Goal: Task Accomplishment & Management: Manage account settings

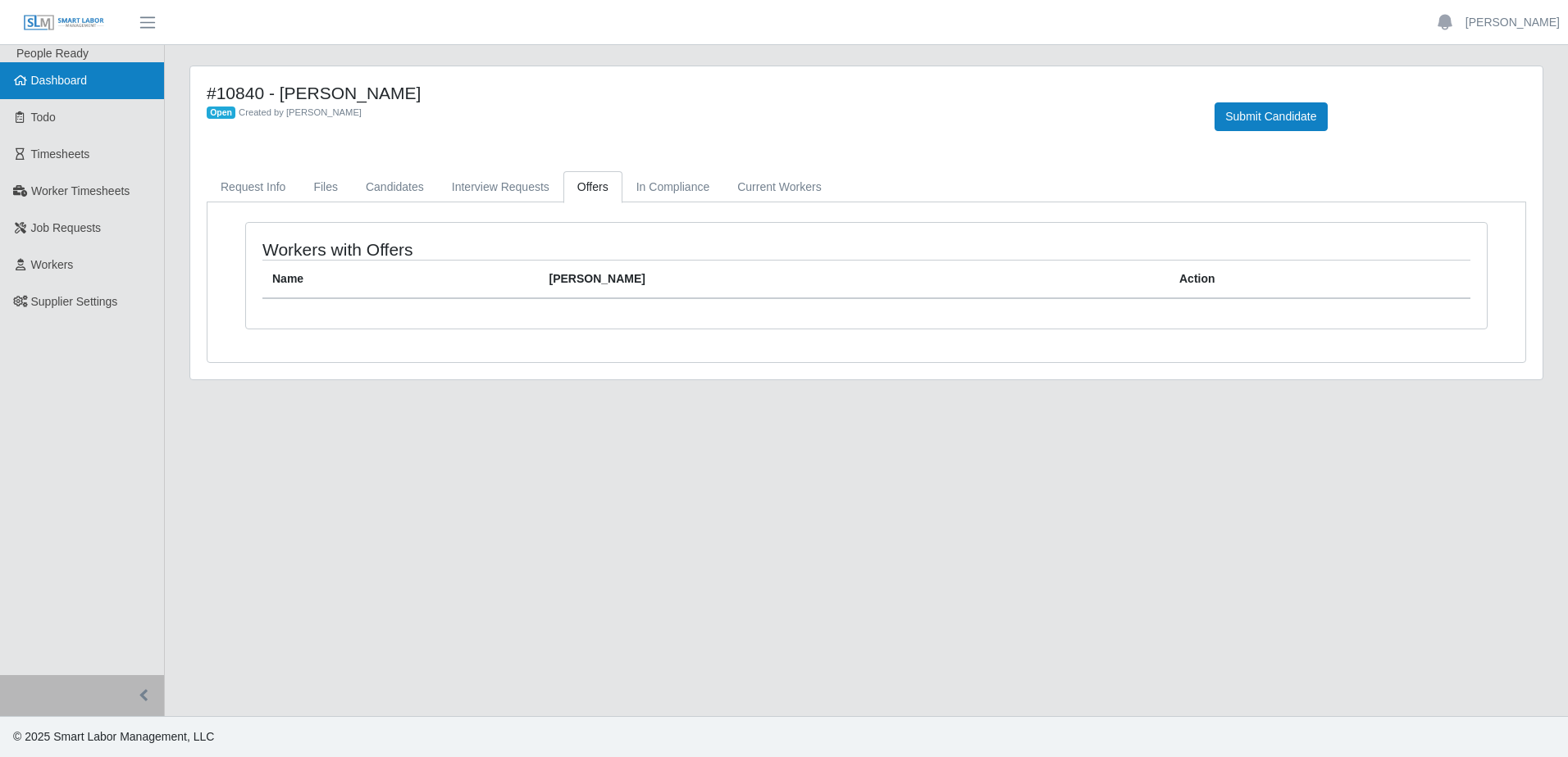
click at [96, 80] on link "Dashboard" at bounding box center [82, 81] width 164 height 37
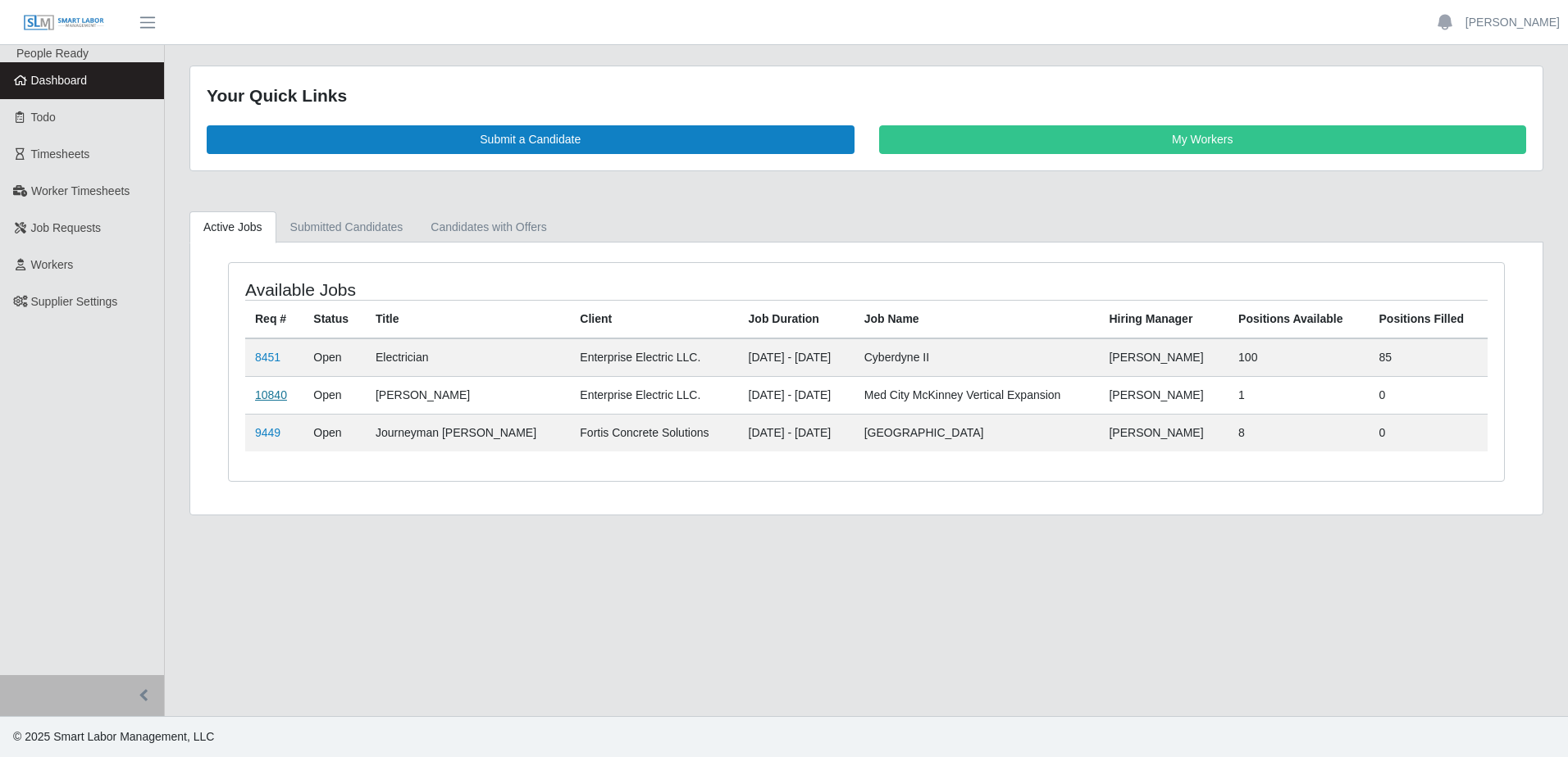
click at [273, 392] on link "10840" at bounding box center [271, 395] width 32 height 13
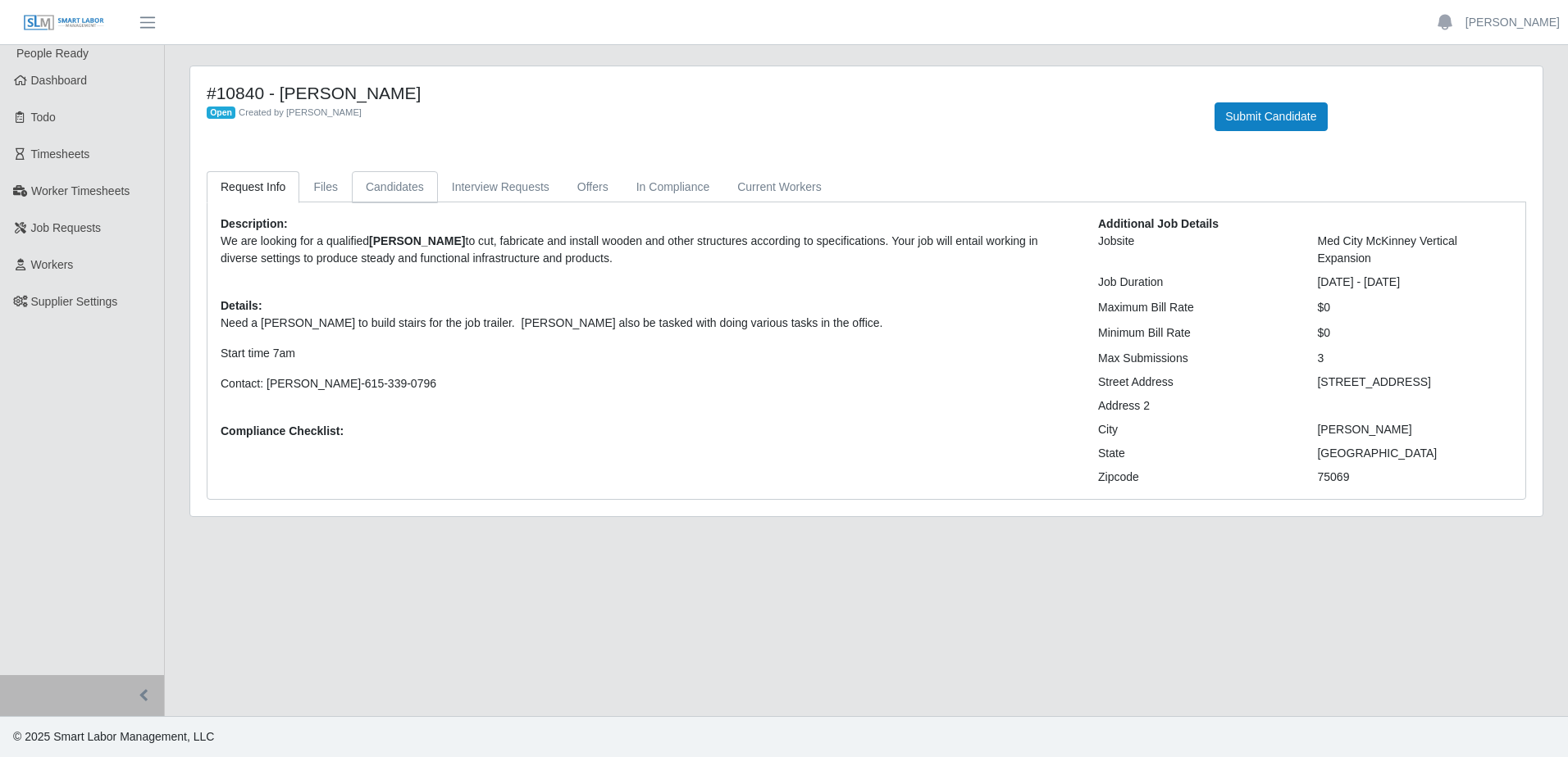
click at [371, 192] on link "Candidates" at bounding box center [395, 187] width 86 height 32
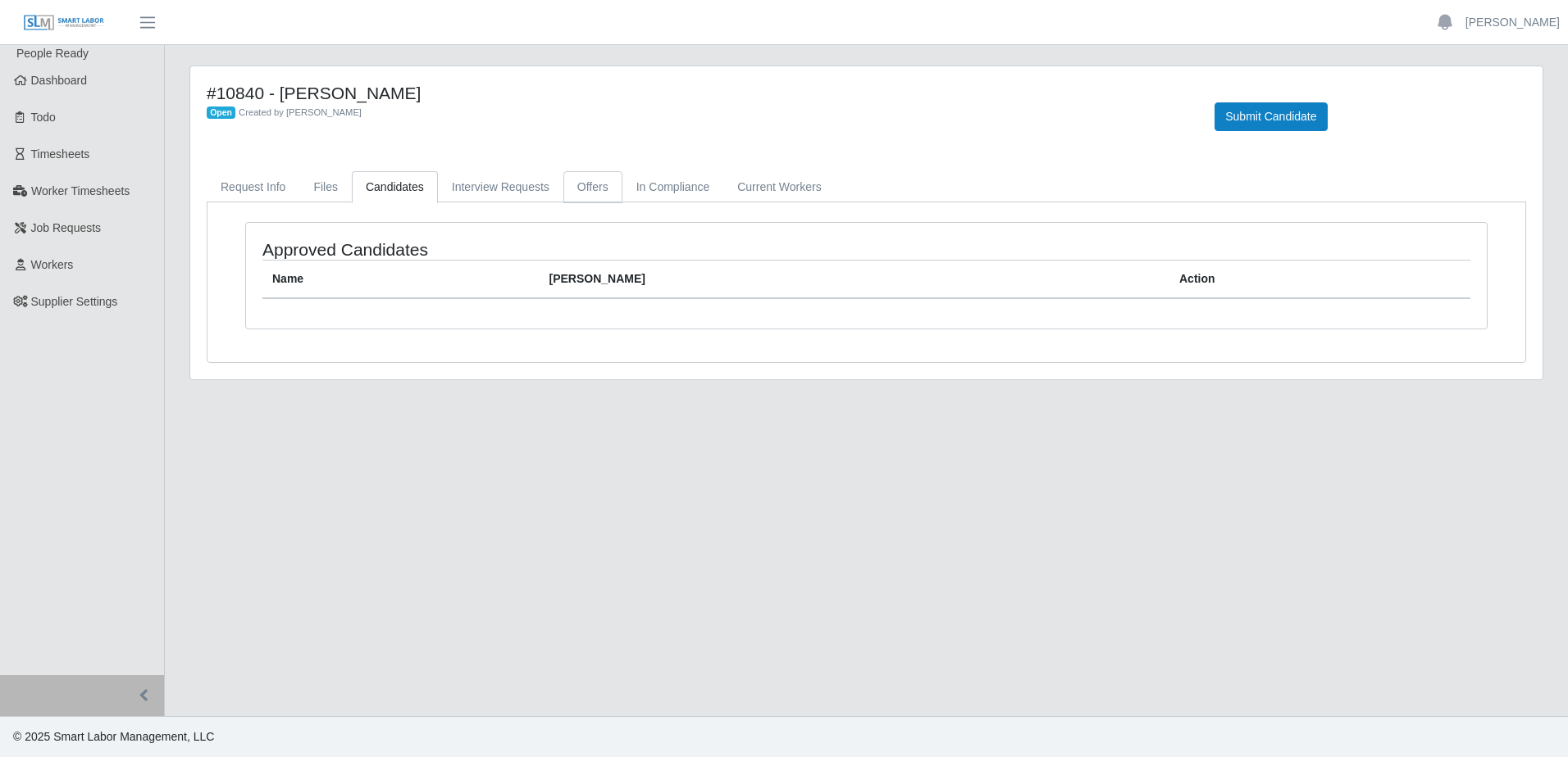
click at [584, 187] on link "Offers" at bounding box center [593, 187] width 59 height 32
click at [777, 188] on link "Current Workers" at bounding box center [778, 187] width 111 height 32
click at [685, 196] on link "In Compliance" at bounding box center [673, 187] width 102 height 32
click at [328, 193] on link "Files" at bounding box center [325, 187] width 52 height 32
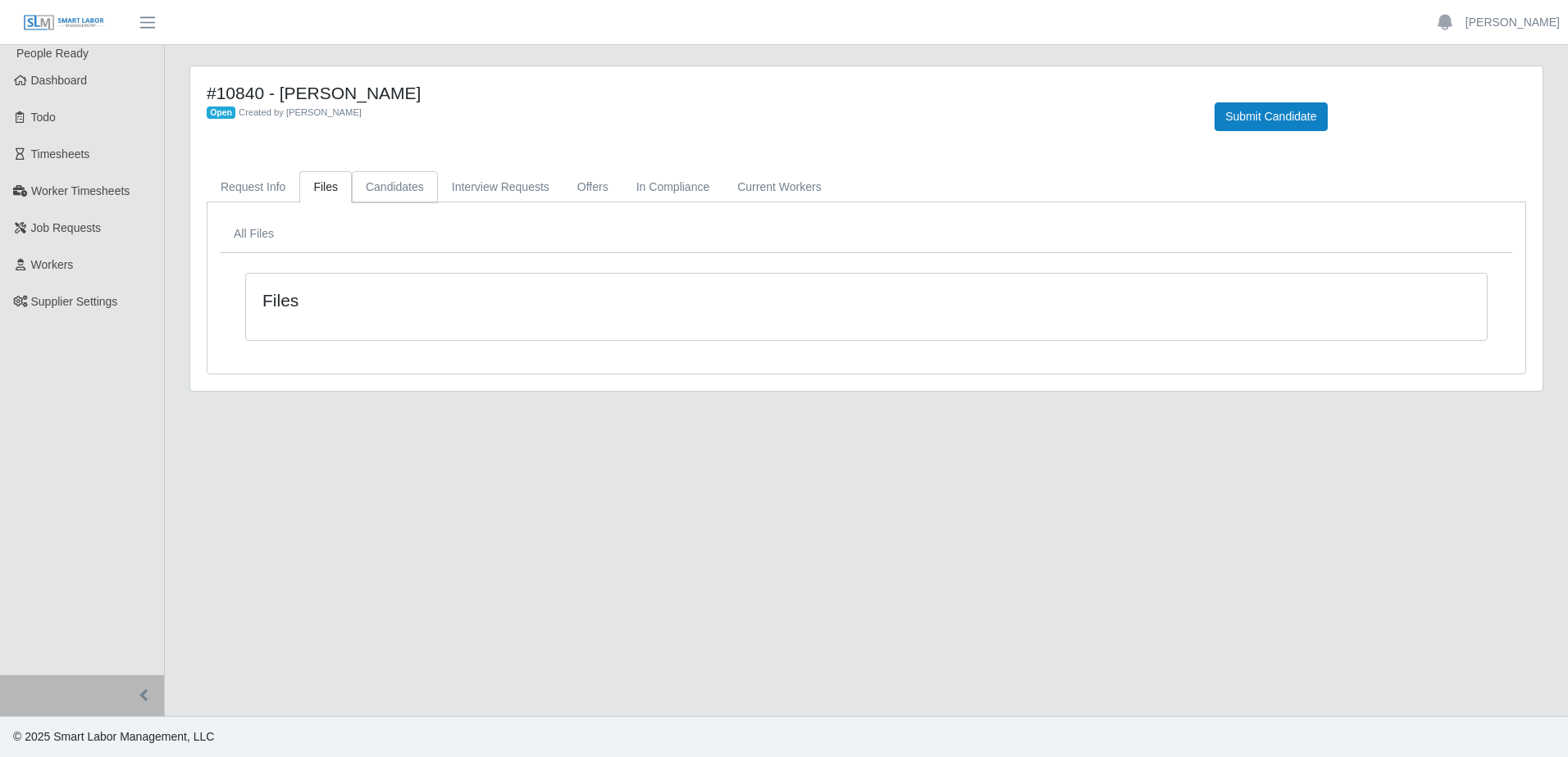
click at [413, 194] on link "Candidates" at bounding box center [395, 187] width 86 height 32
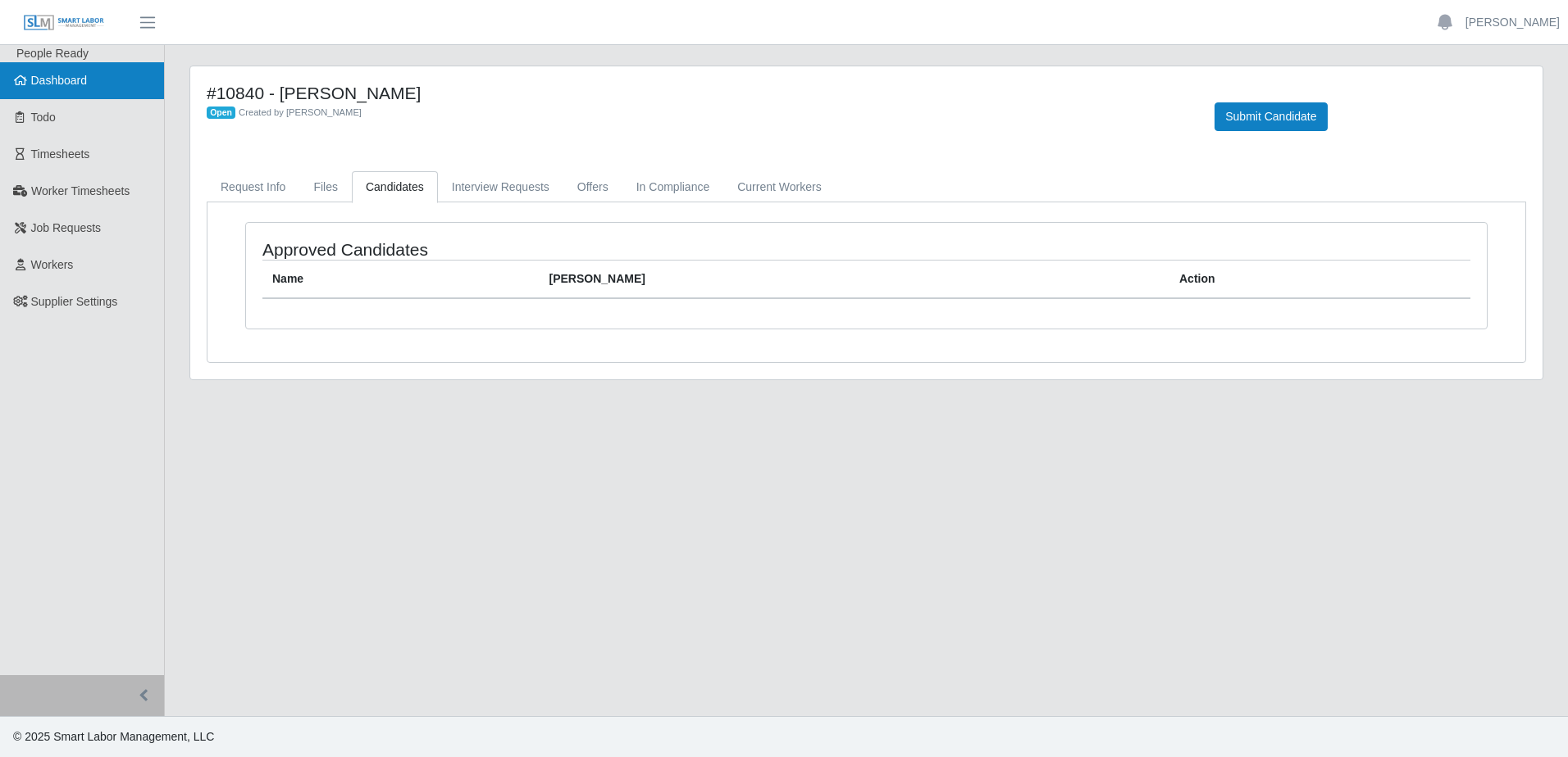
click at [58, 84] on span "Dashboard" at bounding box center [60, 80] width 57 height 13
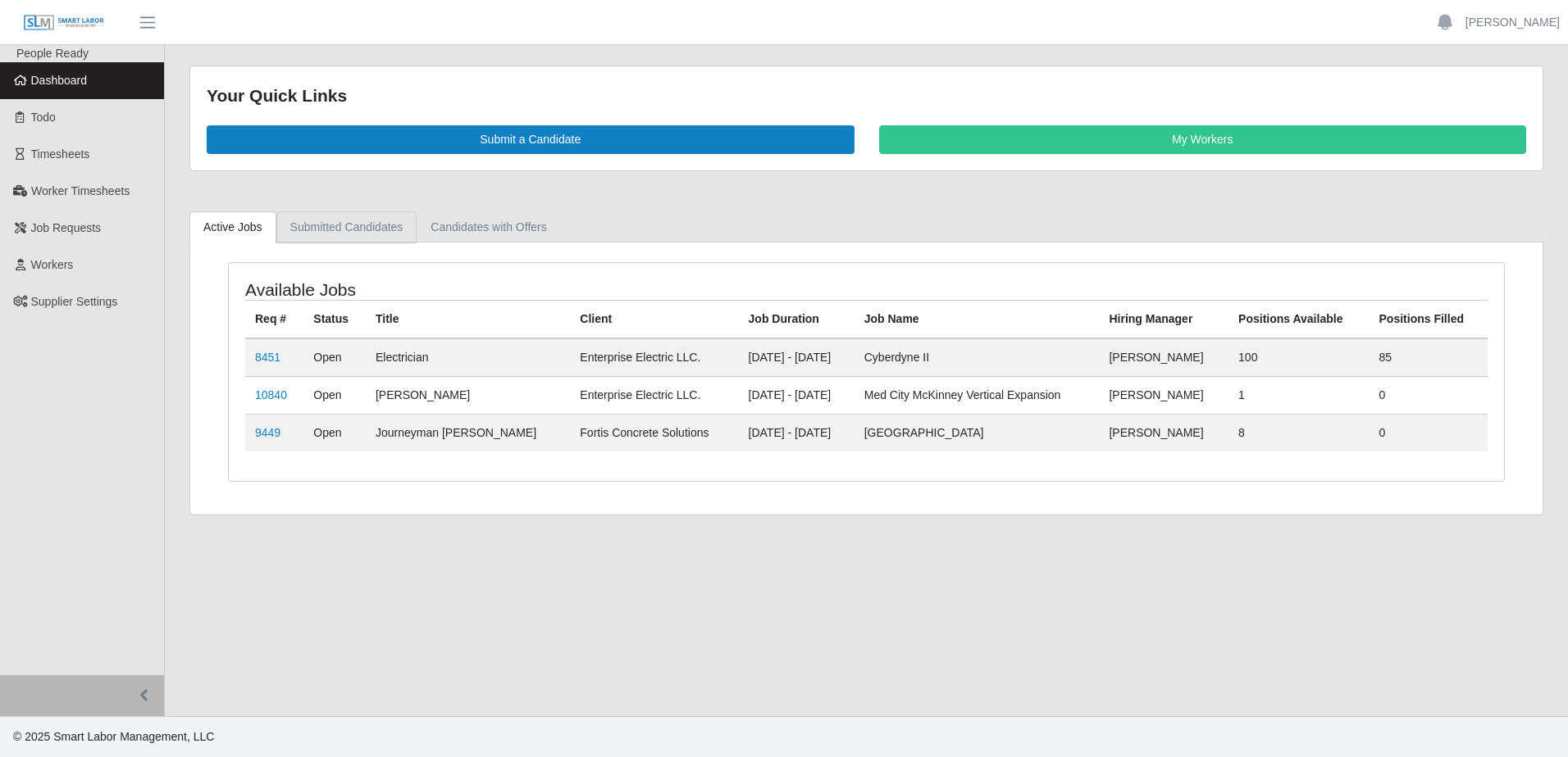
click at [329, 232] on link "Submitted Candidates" at bounding box center [347, 227] width 141 height 32
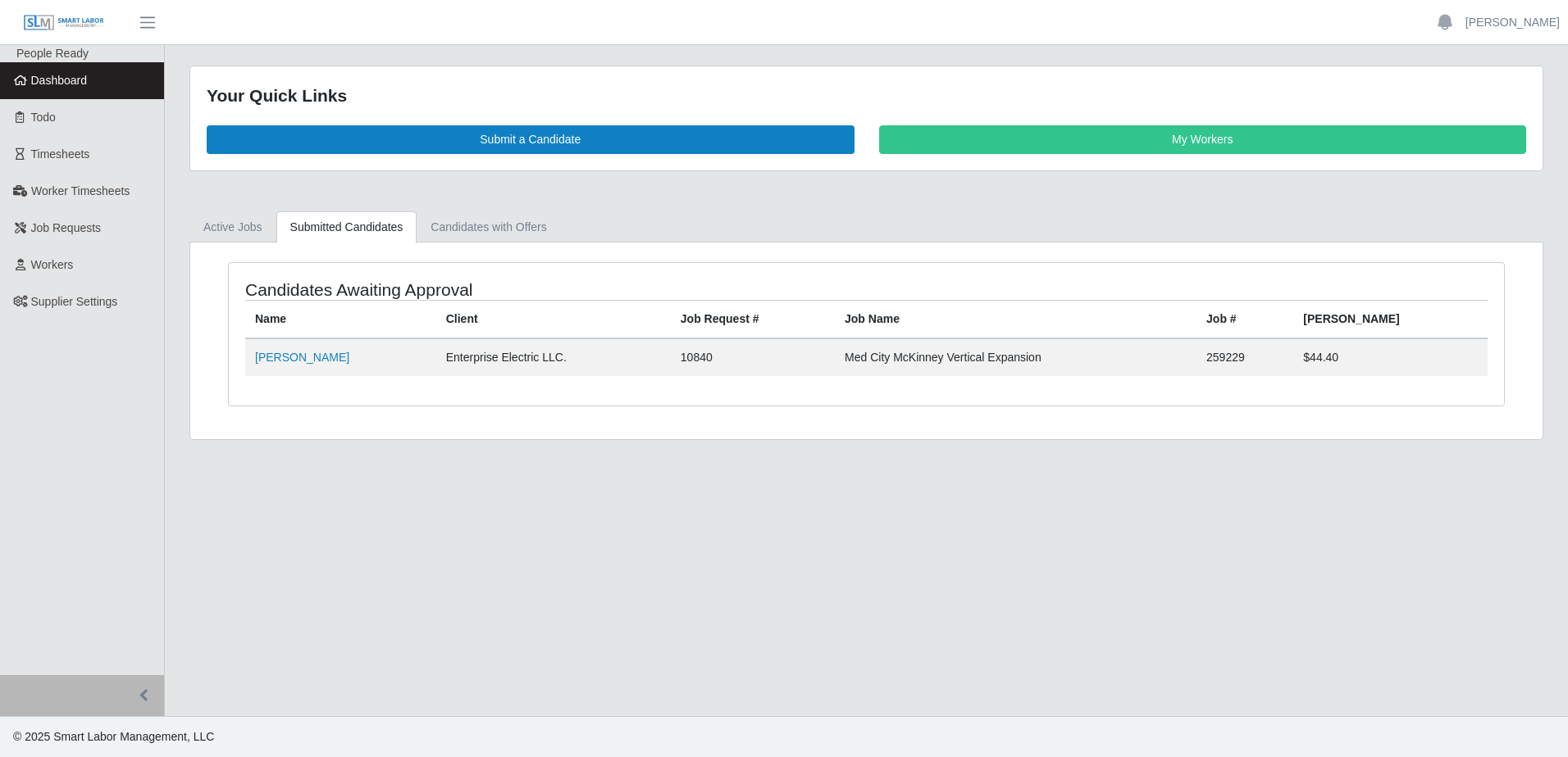
click at [70, 91] on link "Dashboard" at bounding box center [82, 81] width 164 height 37
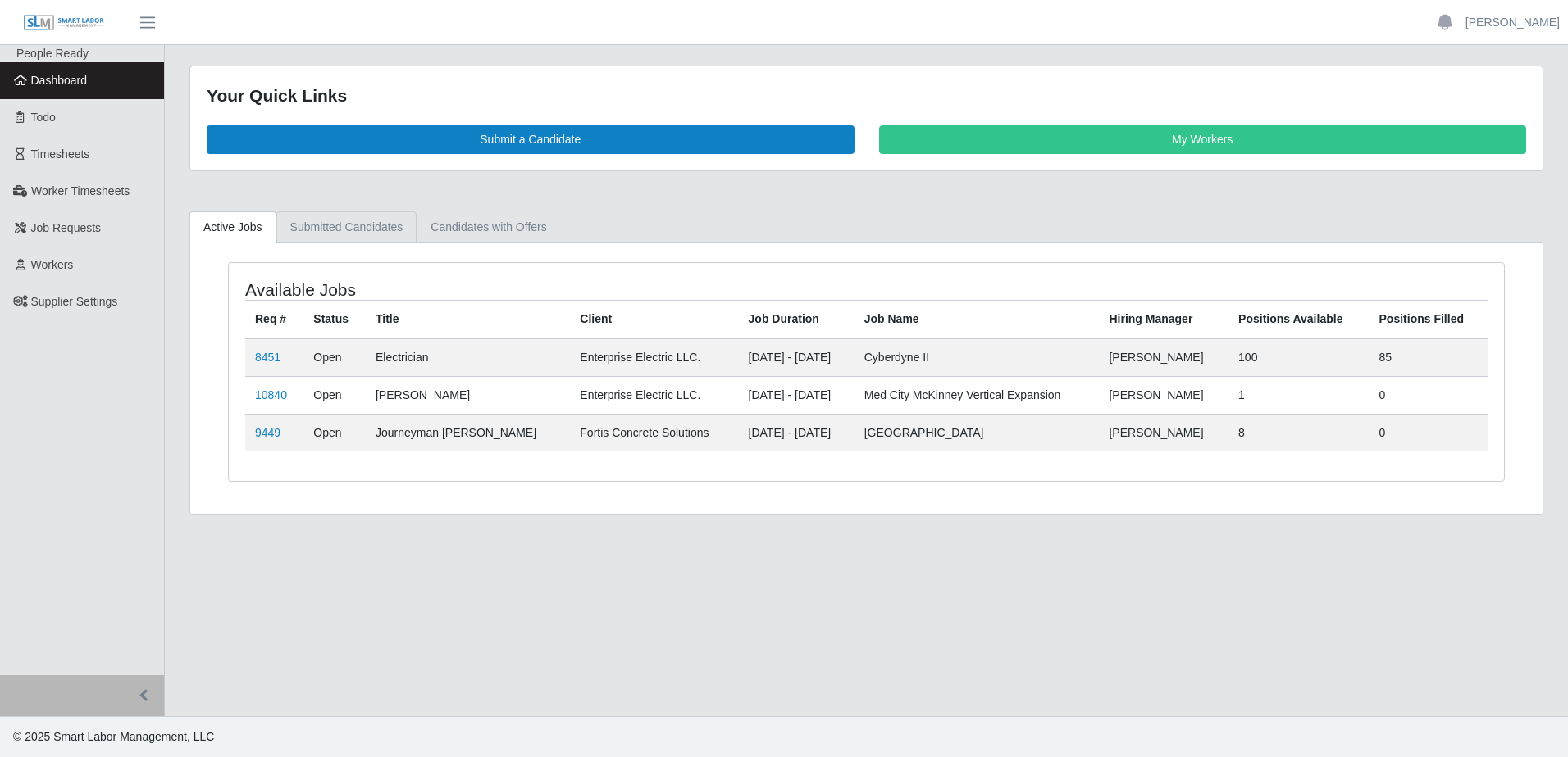
click at [370, 228] on link "Submitted Candidates" at bounding box center [347, 227] width 141 height 32
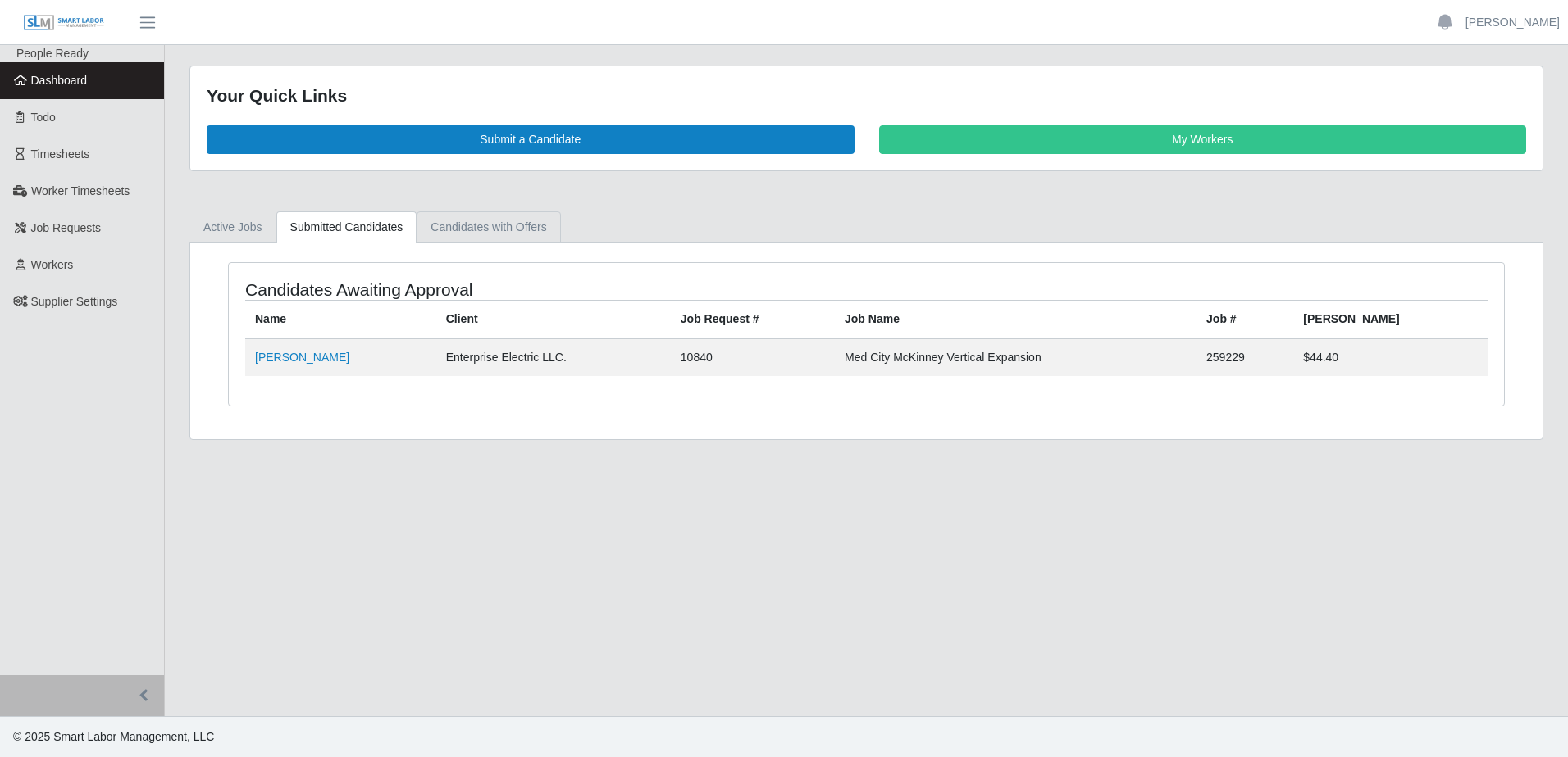
click at [514, 236] on link "Candidates with Offers" at bounding box center [488, 227] width 143 height 32
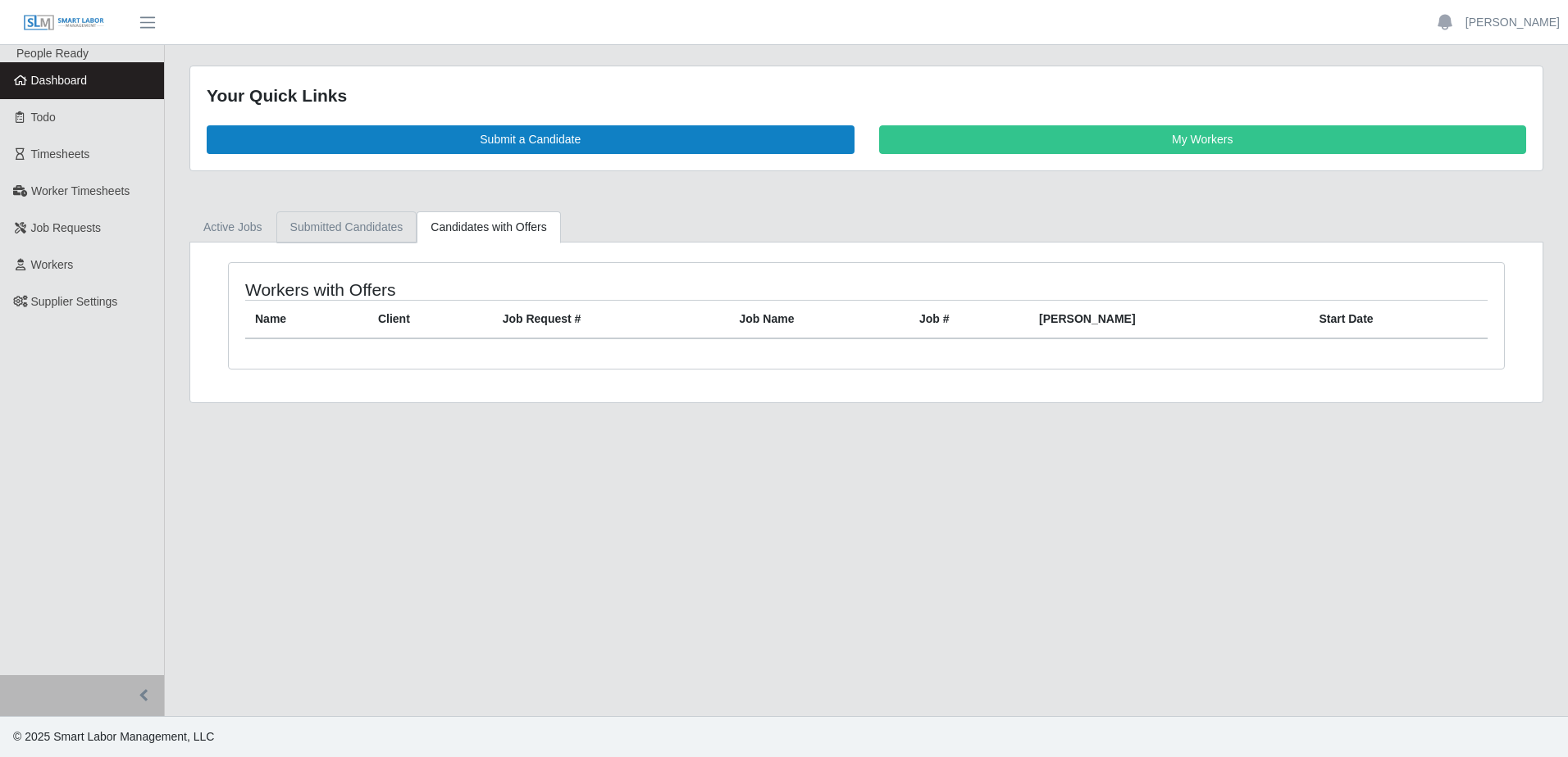
click at [333, 223] on link "Submitted Candidates" at bounding box center [347, 227] width 141 height 32
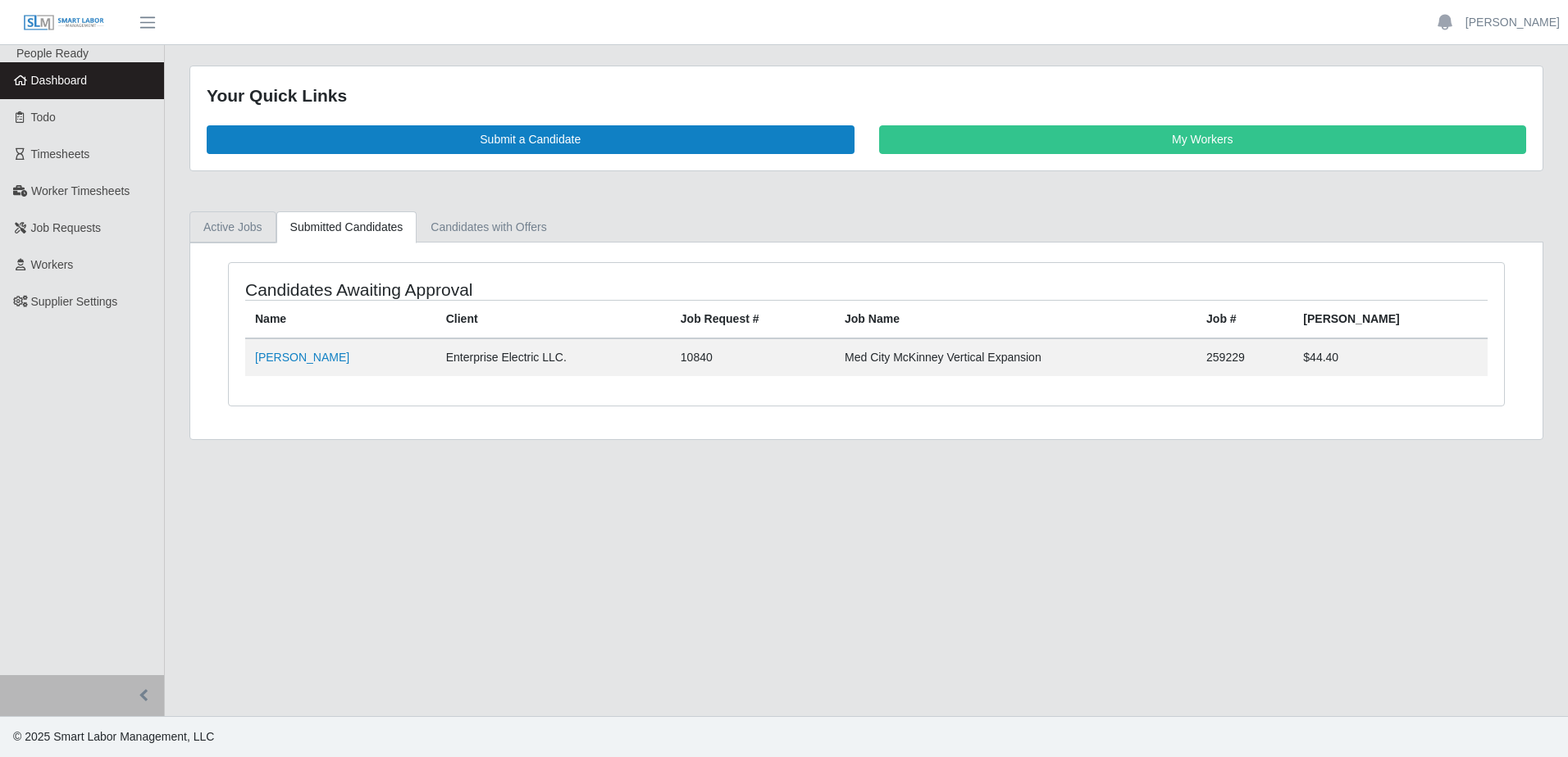
click at [228, 224] on link "Active Jobs" at bounding box center [232, 227] width 87 height 32
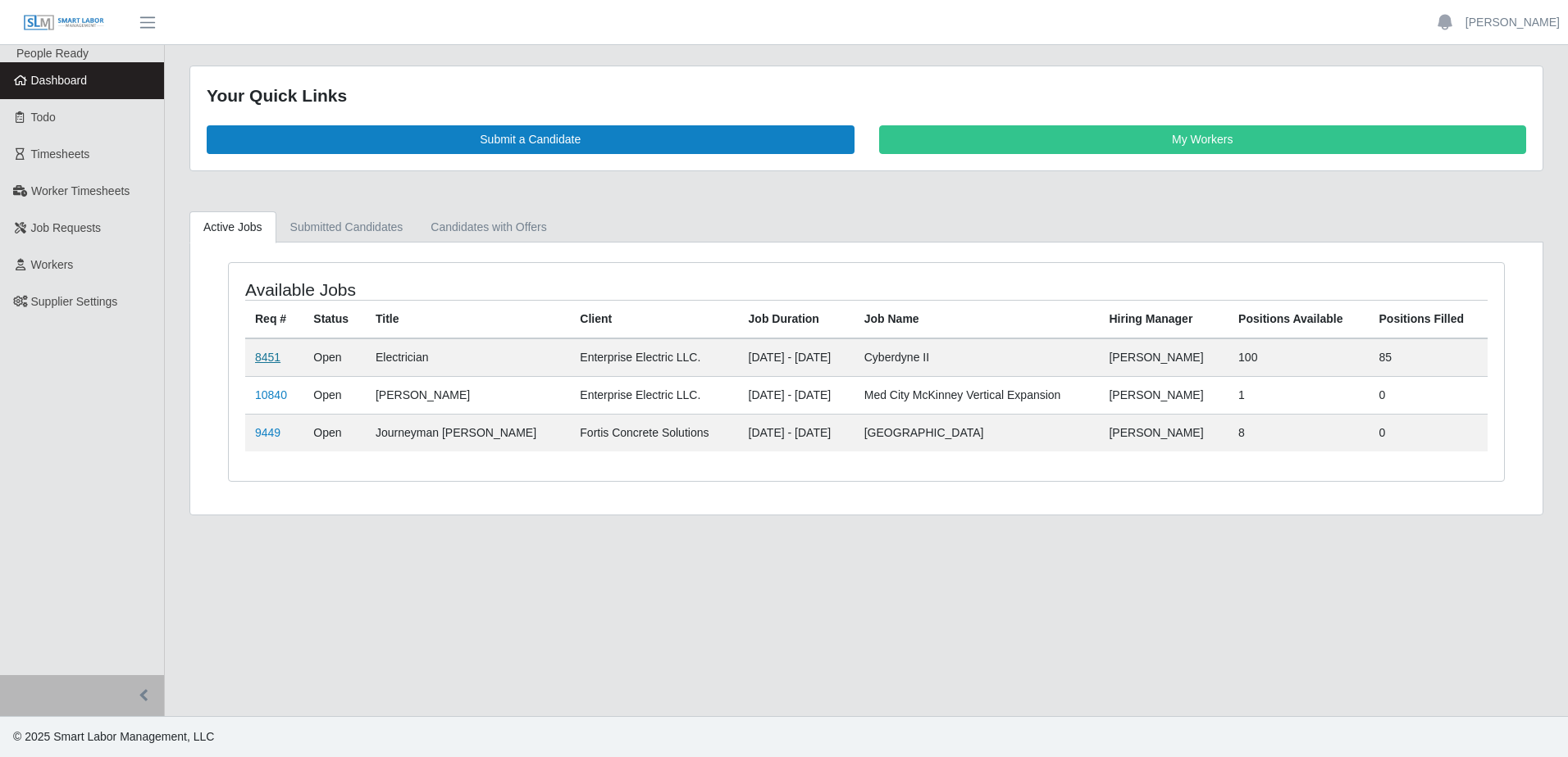
click at [272, 362] on link "8451" at bounding box center [268, 357] width 26 height 13
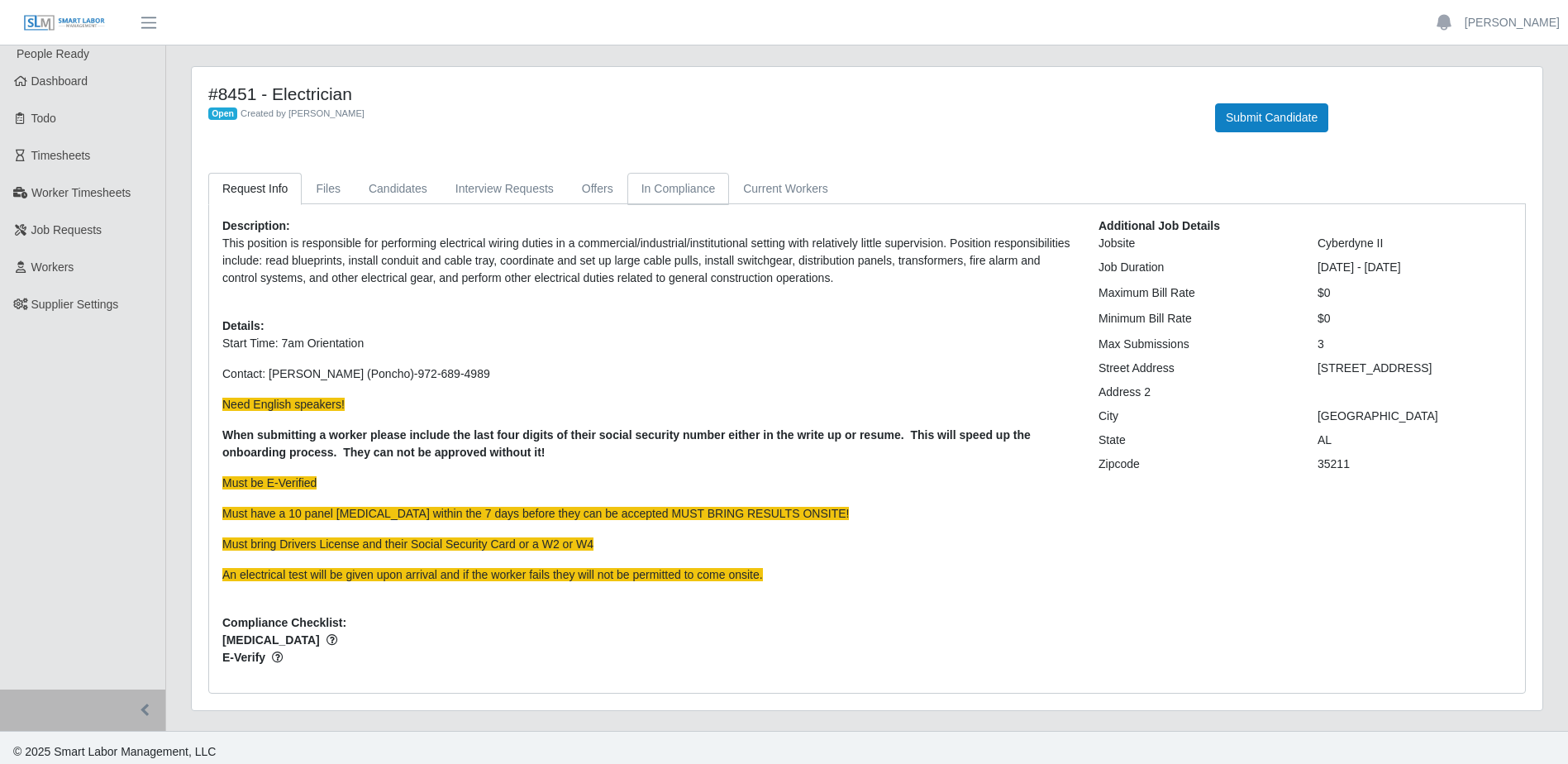
click at [686, 187] on link "In Compliance" at bounding box center [678, 189] width 103 height 32
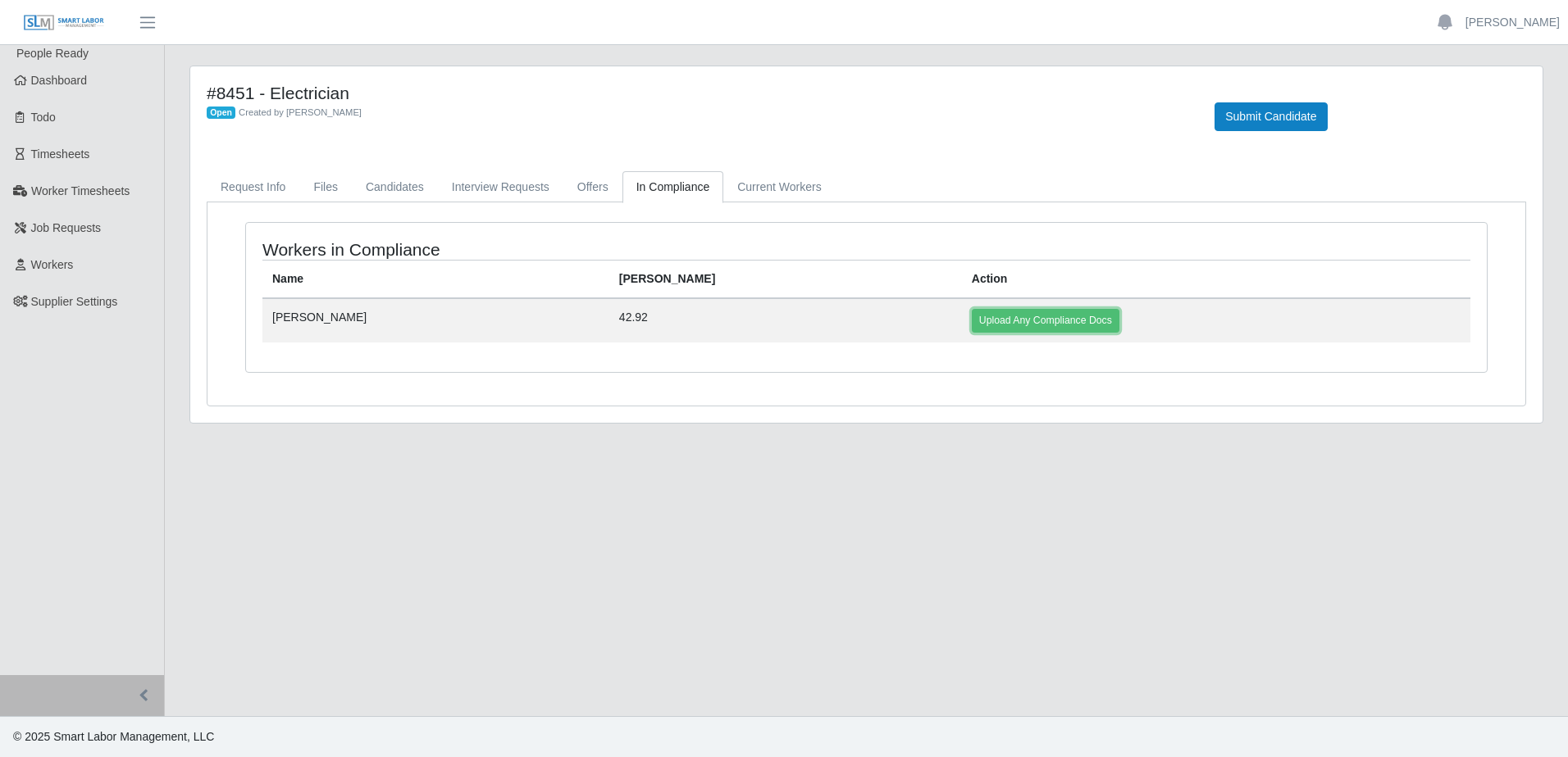
click at [971, 329] on link "Upload Any Compliance Docs" at bounding box center [1045, 320] width 148 height 23
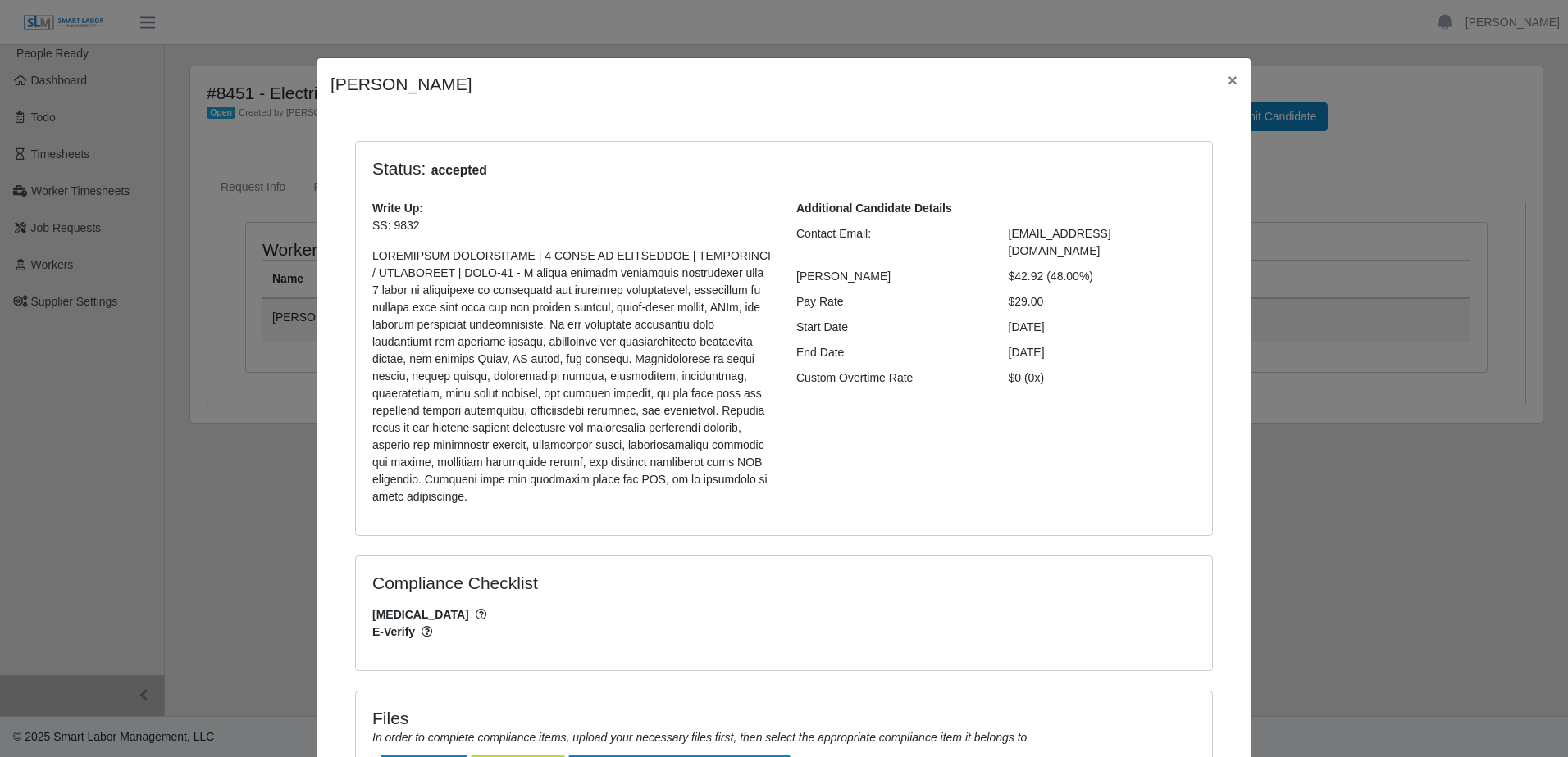
scroll to position [184, 0]
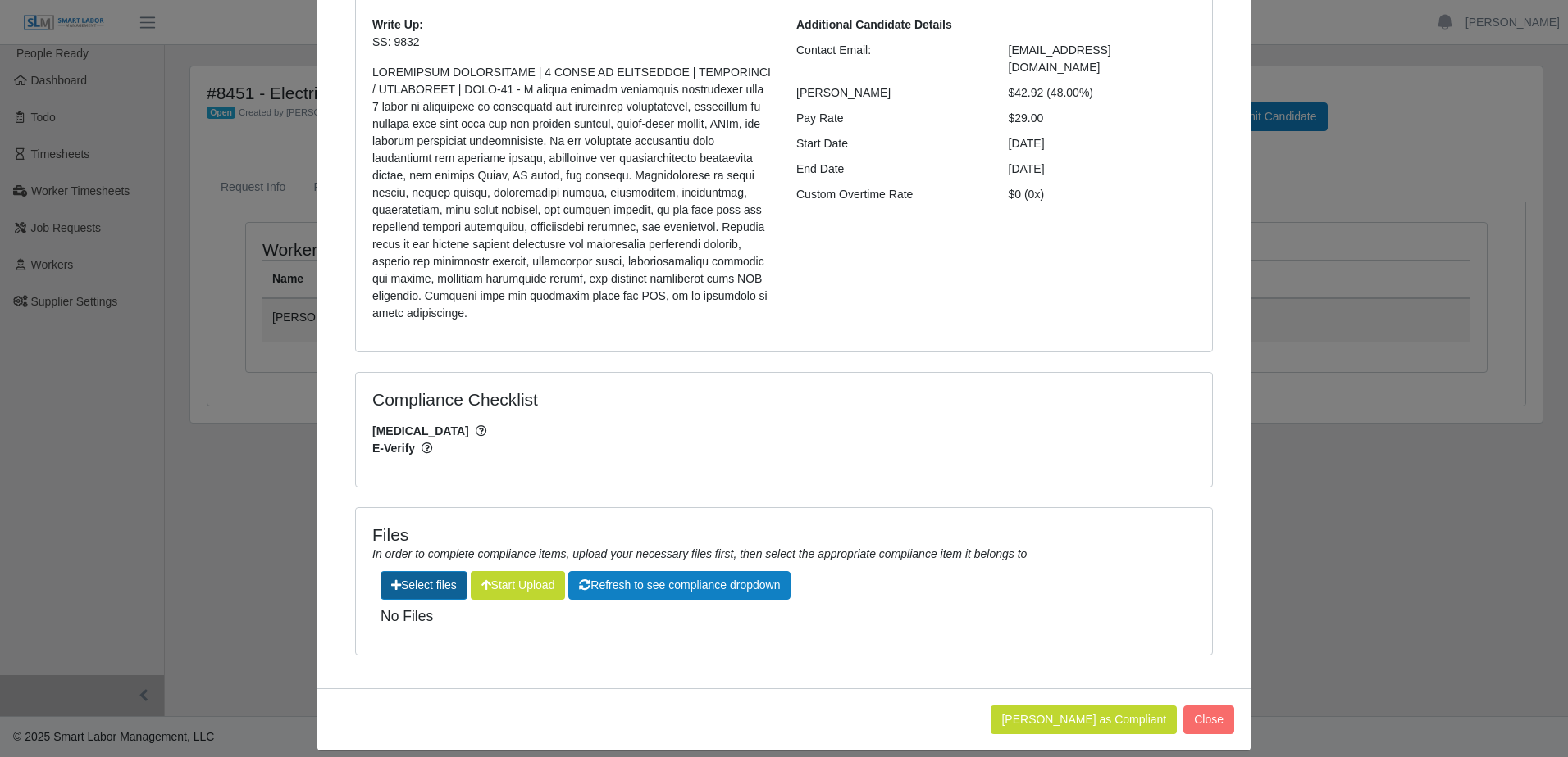
click at [442, 572] on label"] at bounding box center [423, 584] width 85 height 27
click at [456, 756] on input "file" at bounding box center [456, 761] width 1 height 1
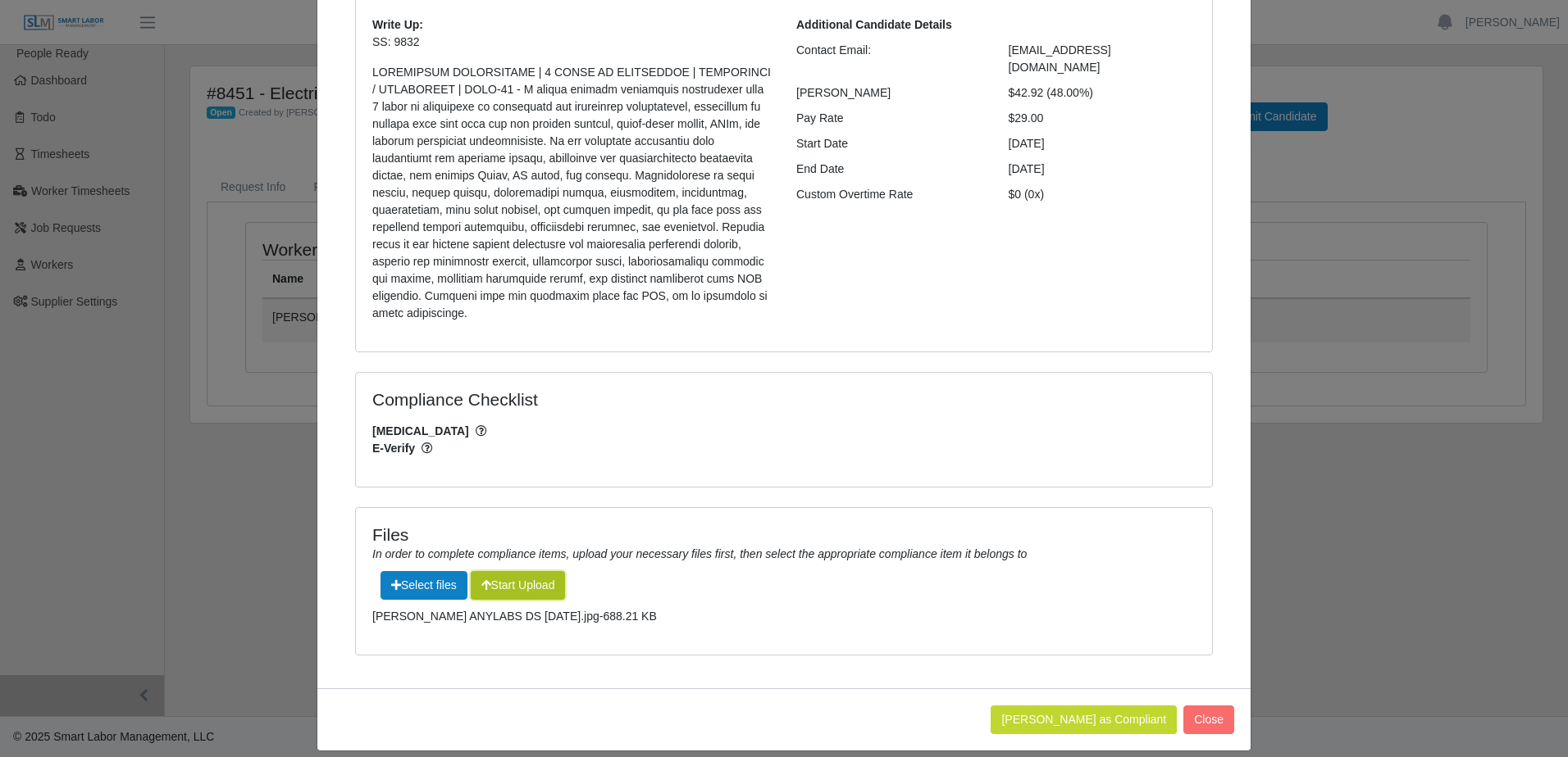
click at [555, 573] on button "Start Upload" at bounding box center [519, 585] width 95 height 28
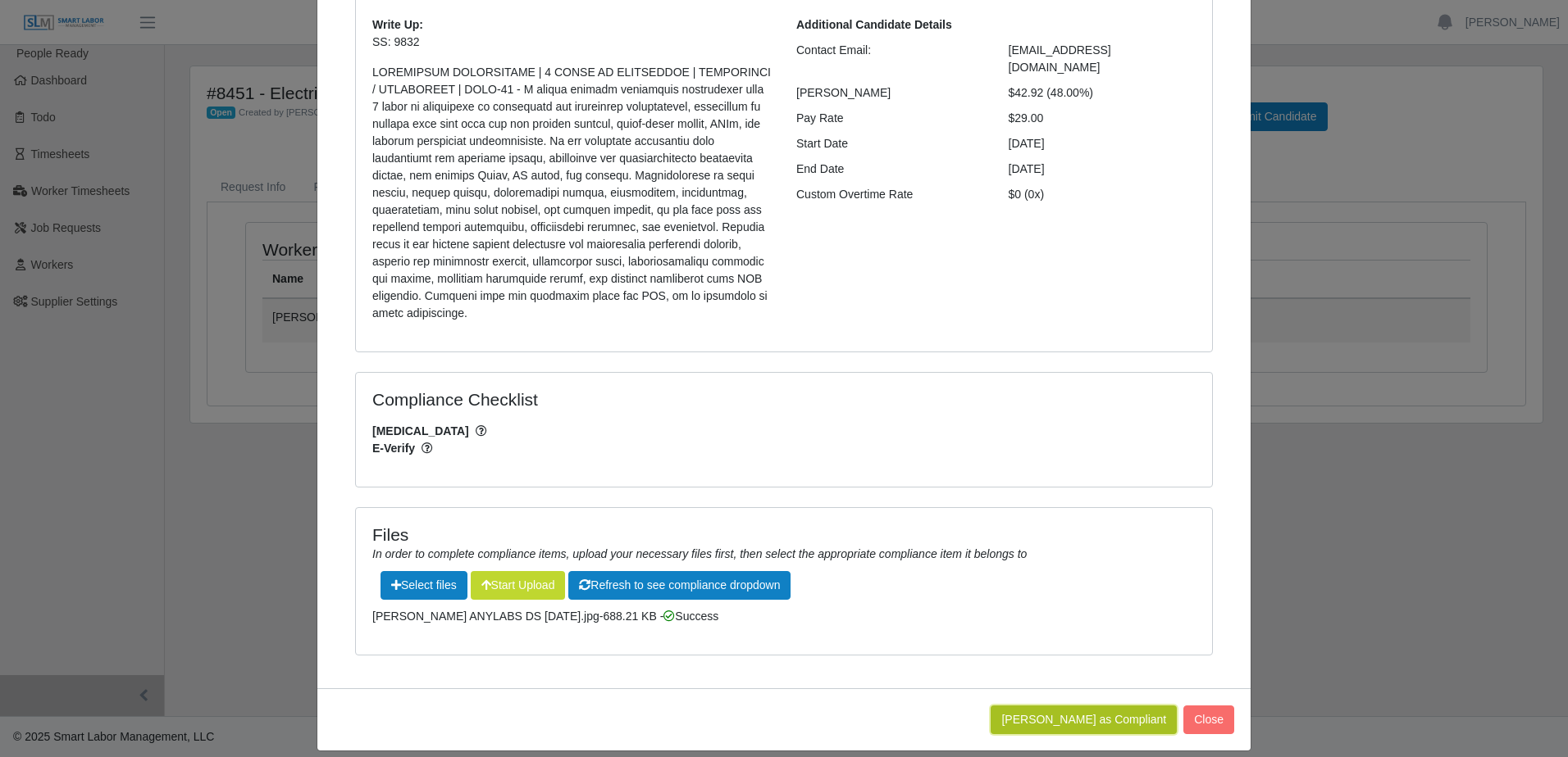
drag, startPoint x: 1060, startPoint y: 705, endPoint x: 1070, endPoint y: 708, distance: 10.4
click at [1067, 706] on button "Mark Worker as Compliant" at bounding box center [1083, 719] width 186 height 28
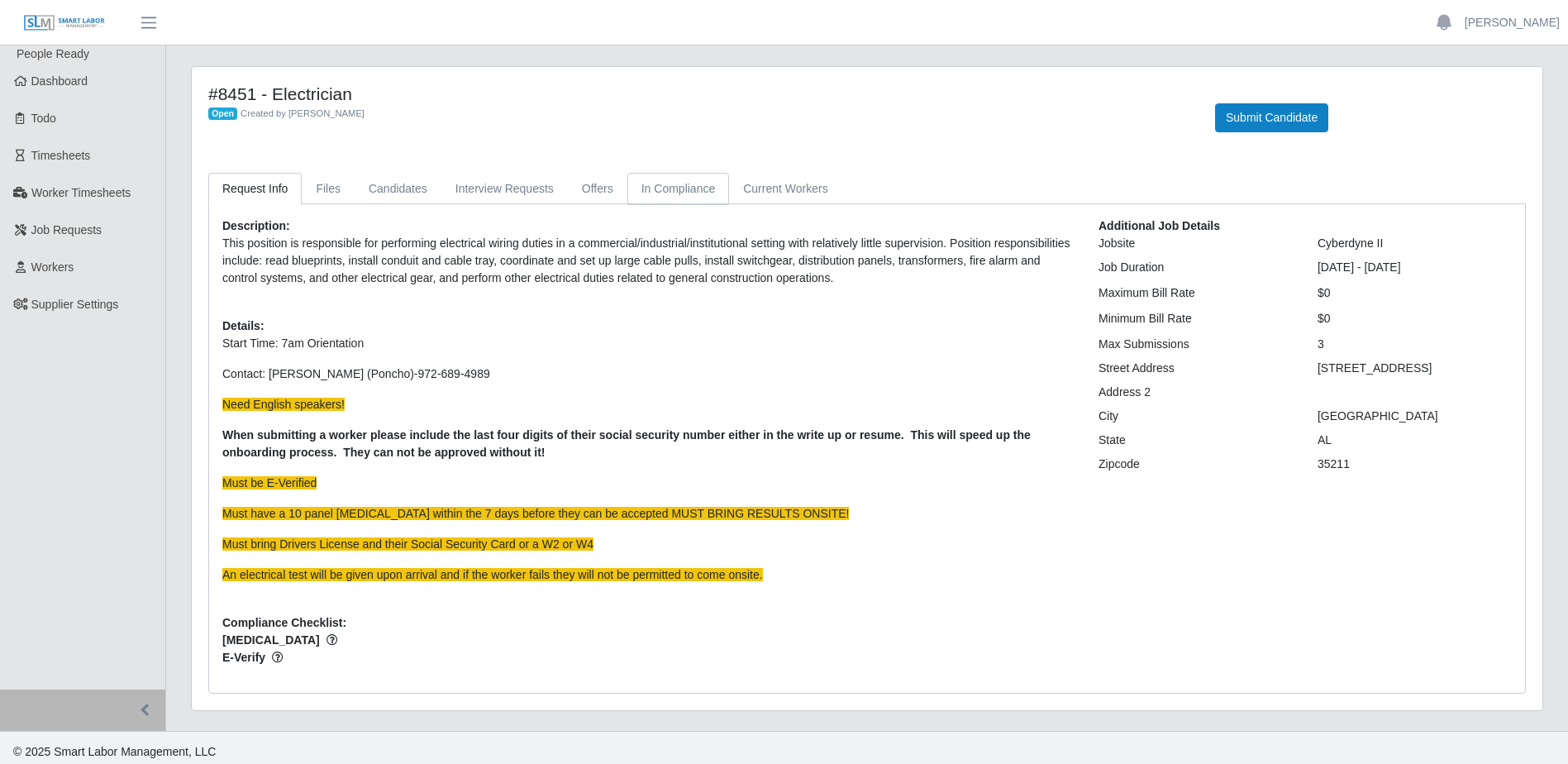
click at [676, 196] on link "In Compliance" at bounding box center [678, 189] width 103 height 32
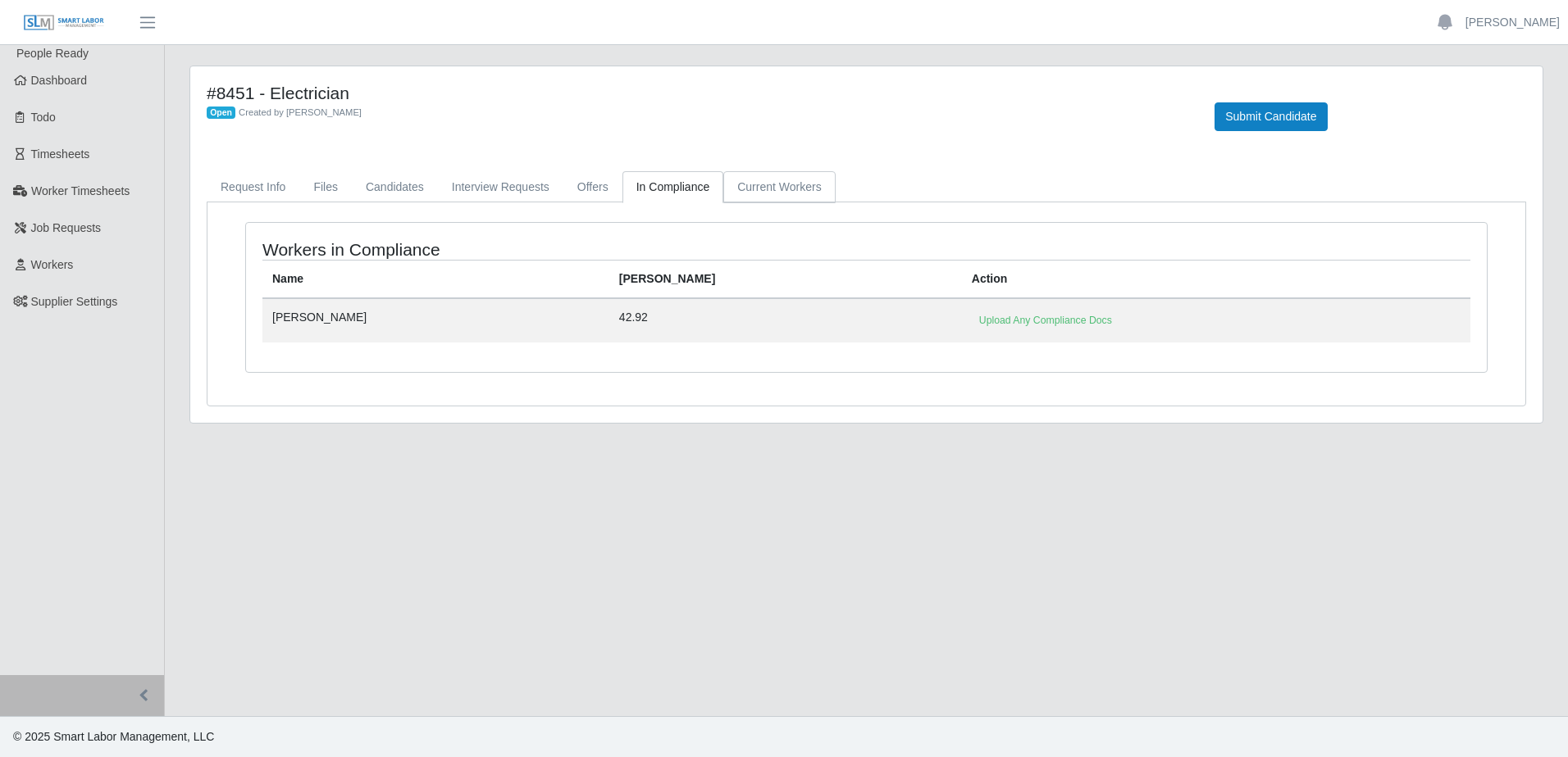
click at [786, 192] on link "Current Workers" at bounding box center [778, 187] width 111 height 32
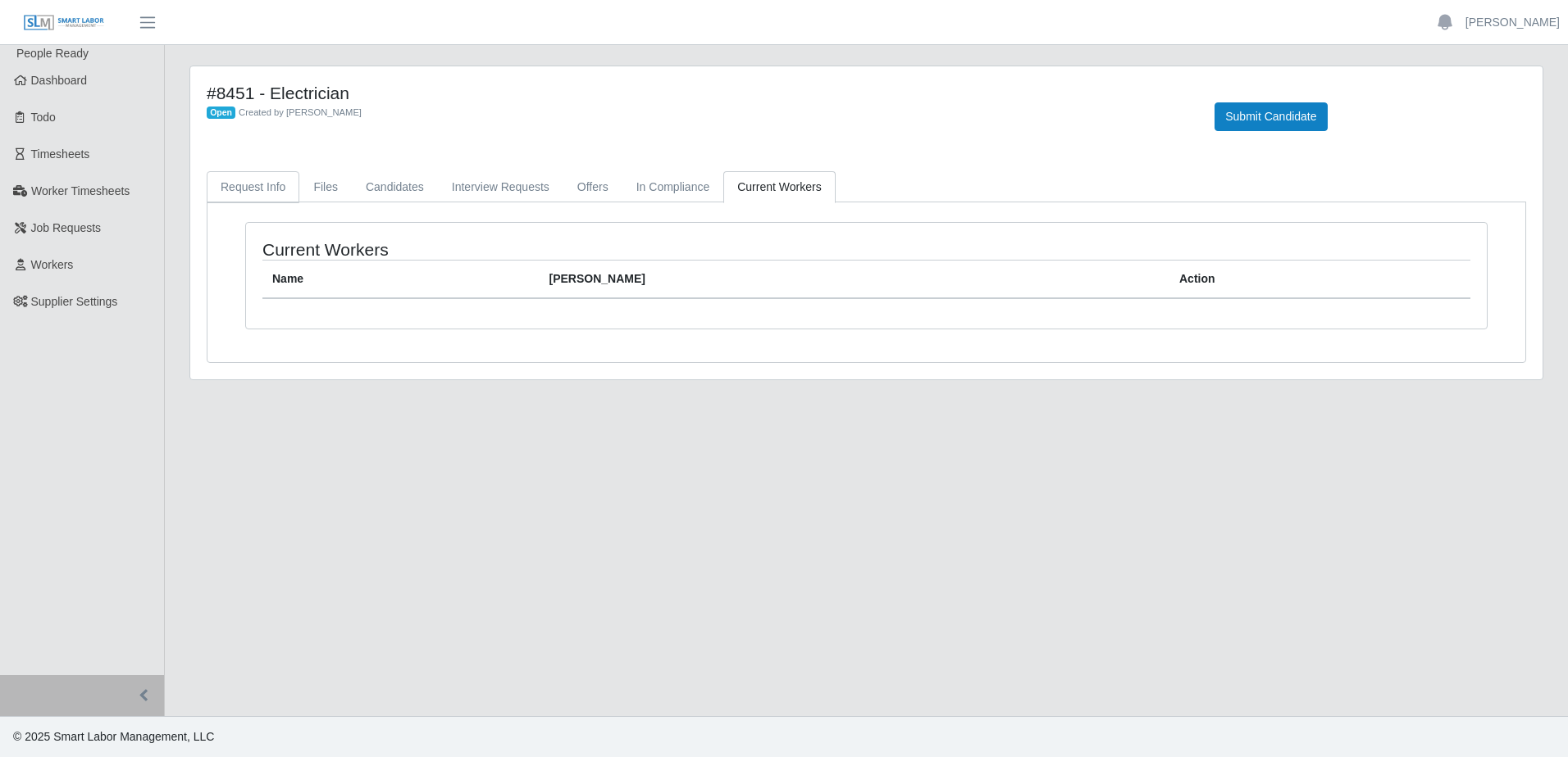
click at [255, 188] on link "Request Info" at bounding box center [252, 187] width 93 height 32
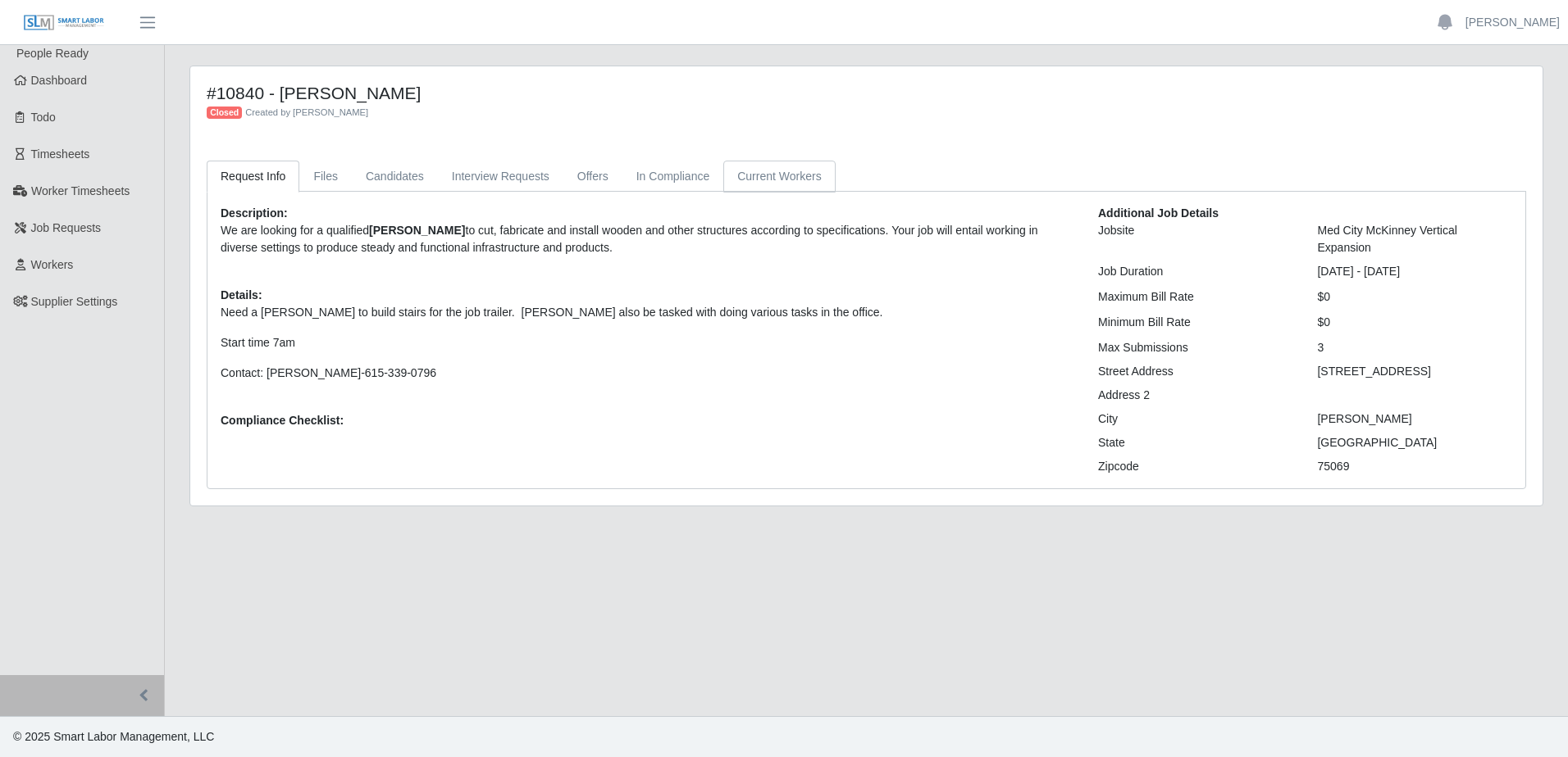
click at [767, 173] on link "Current Workers" at bounding box center [778, 176] width 111 height 32
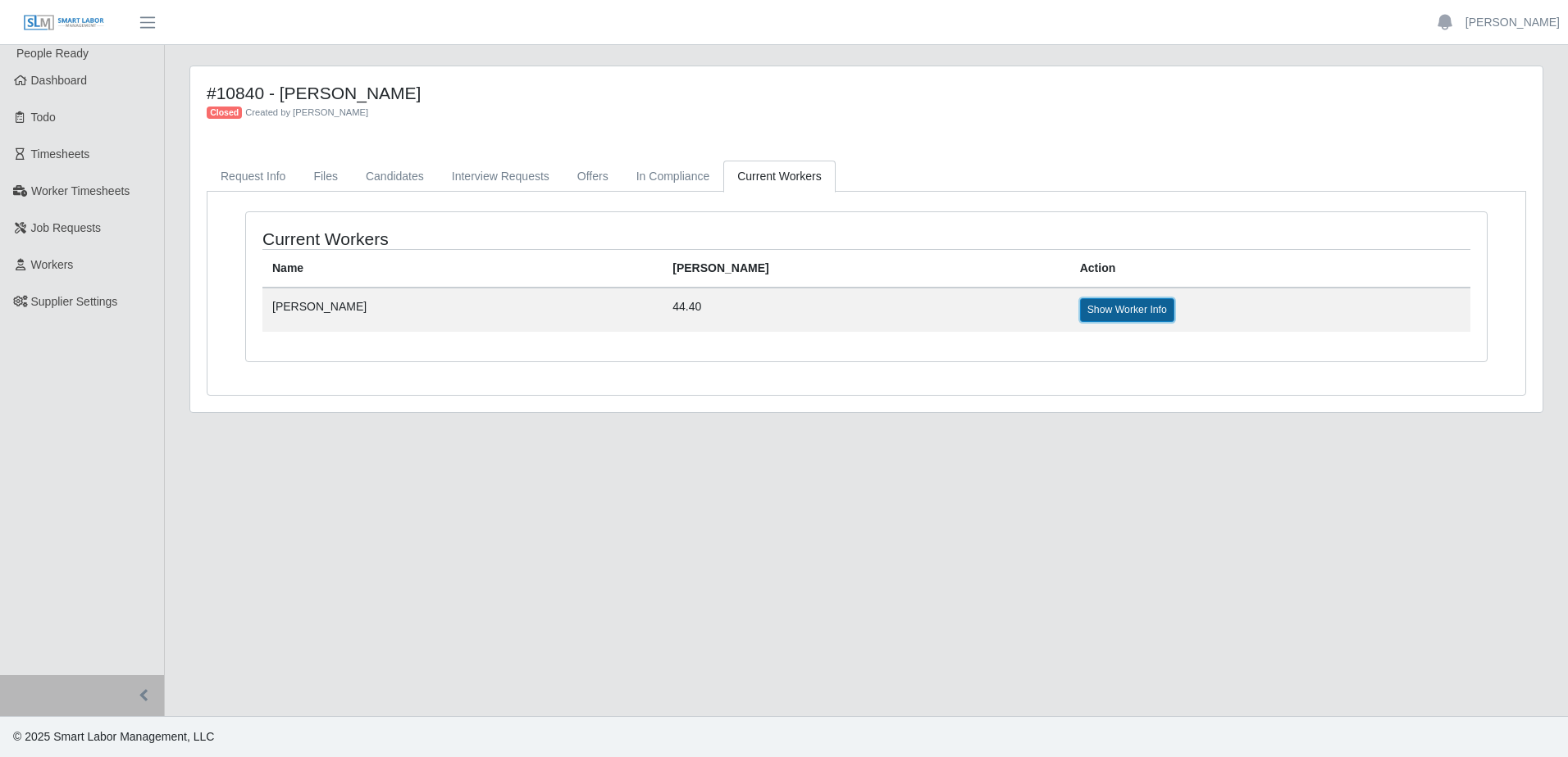
click at [1080, 318] on link "Show Worker Info" at bounding box center [1126, 309] width 95 height 23
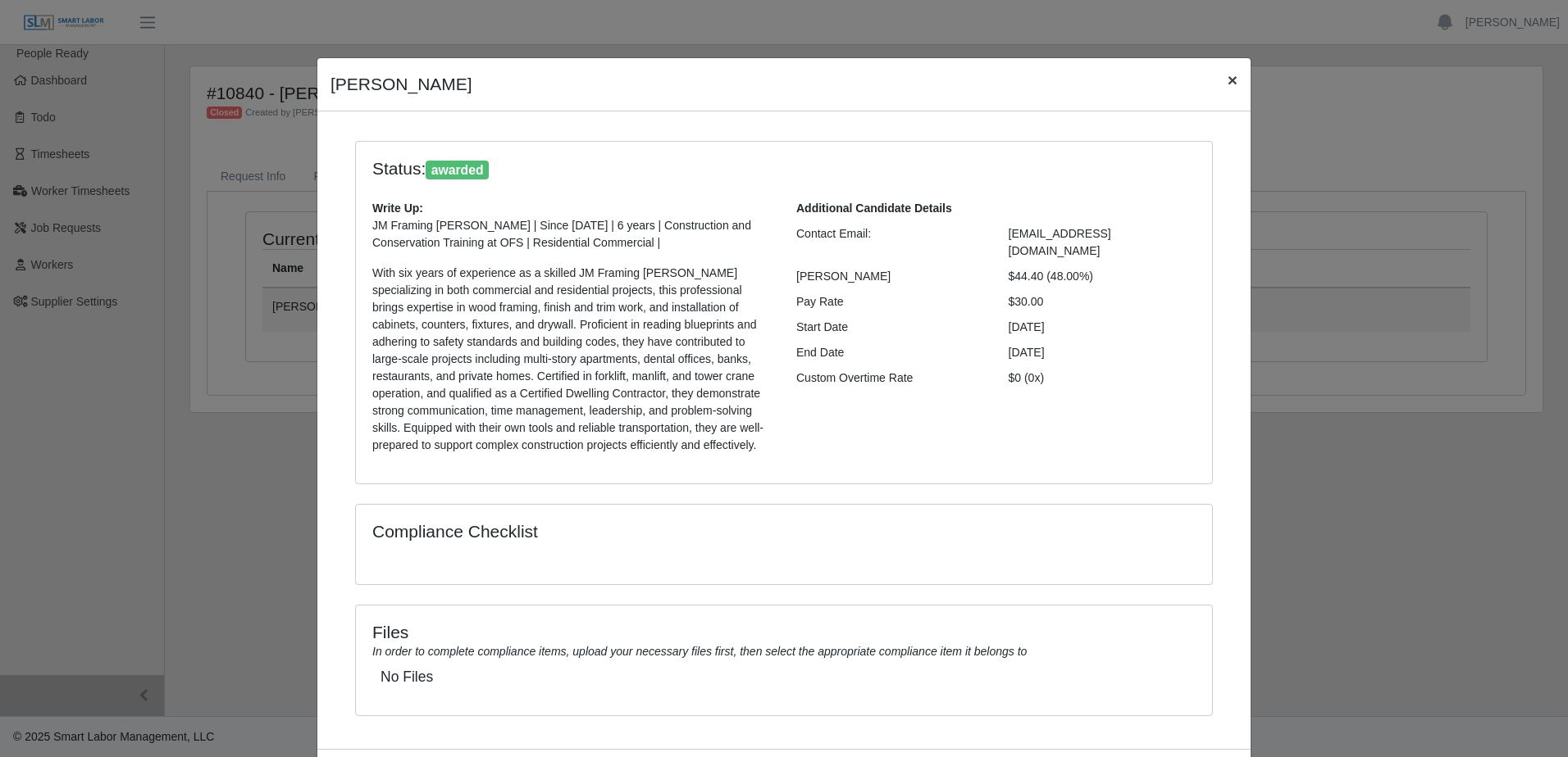
click at [1227, 82] on span "×" at bounding box center [1232, 80] width 10 height 19
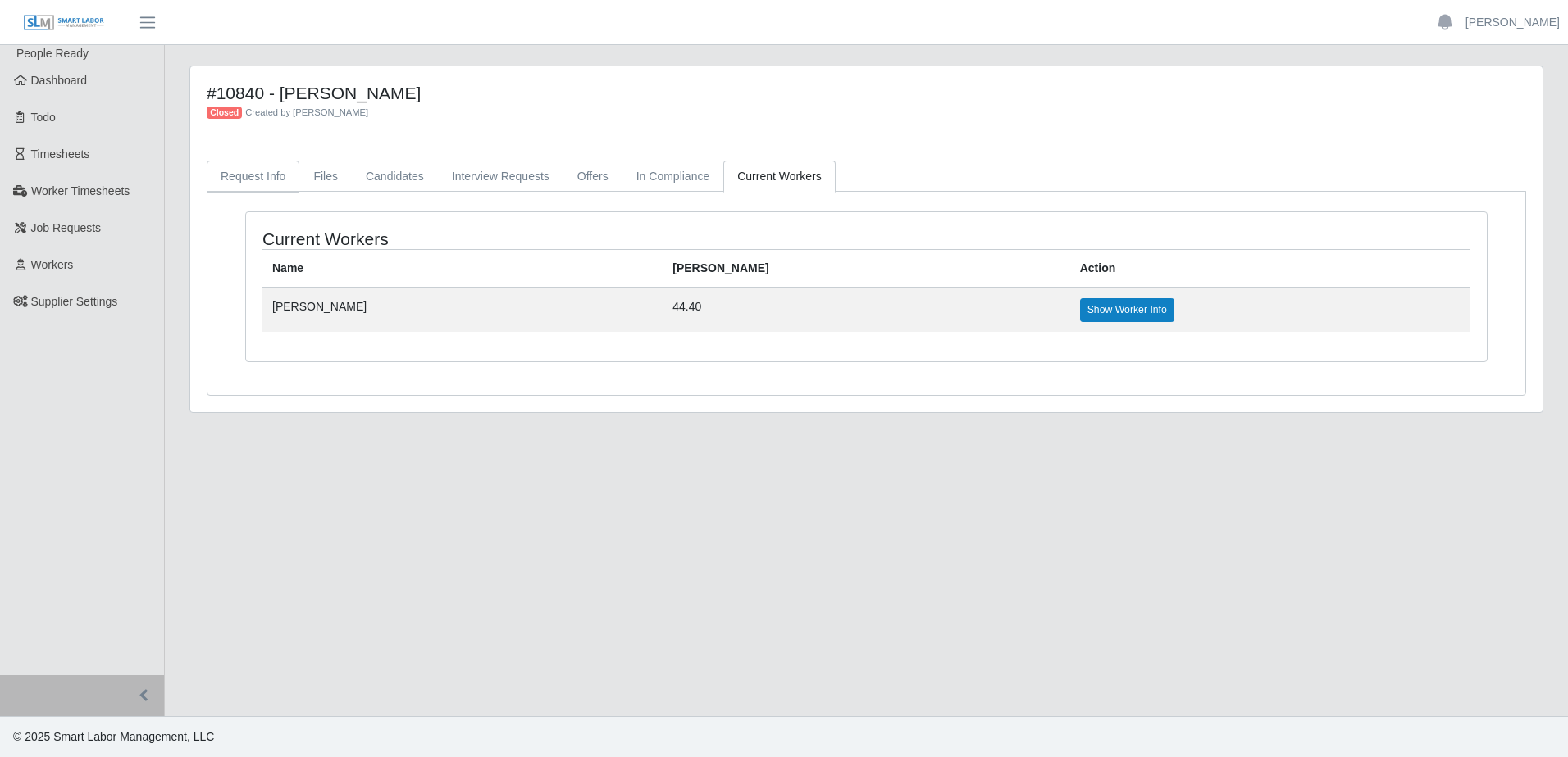
click at [260, 188] on link "Request Info" at bounding box center [252, 176] width 93 height 32
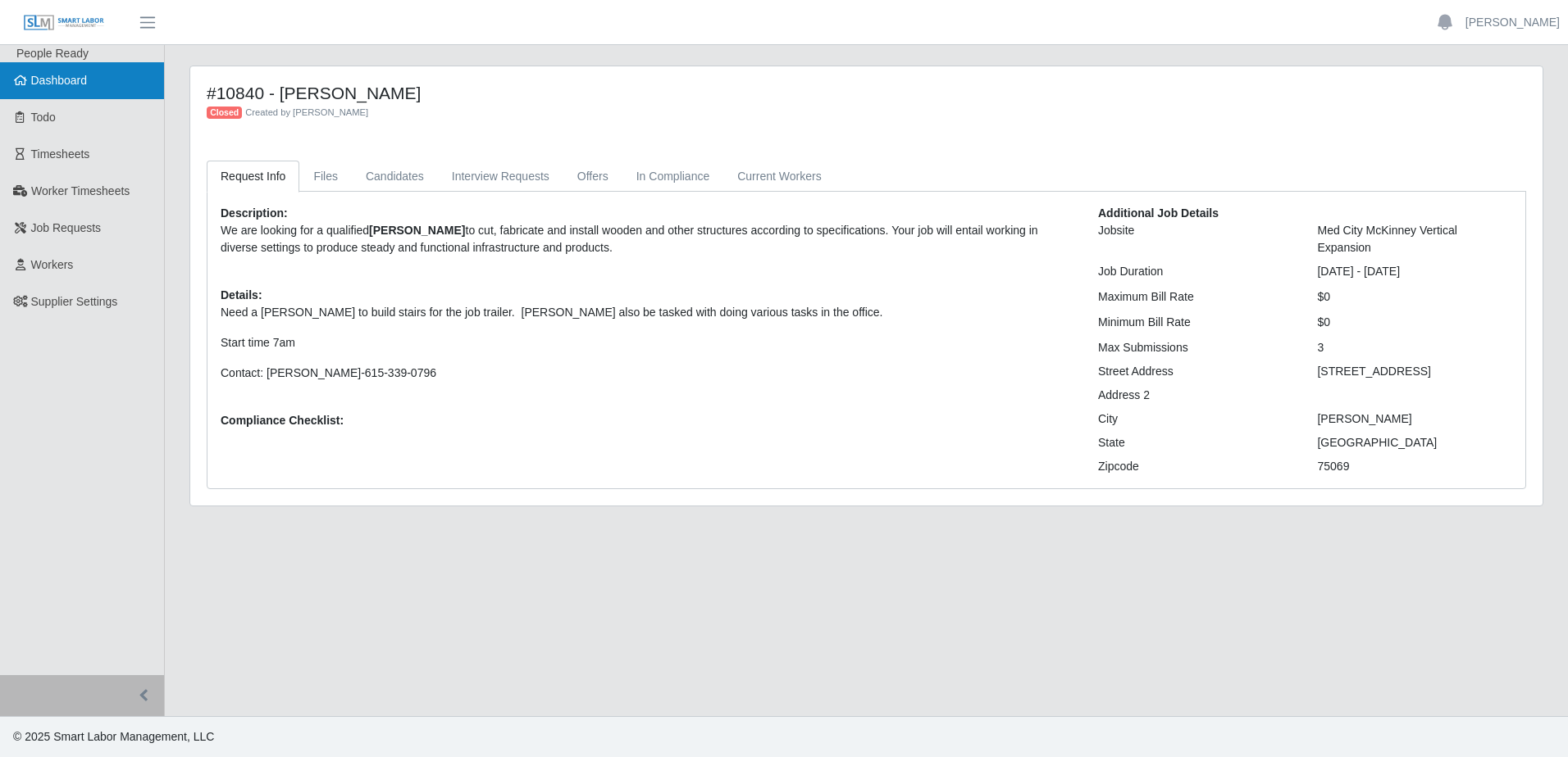
click at [96, 72] on link "Dashboard" at bounding box center [82, 81] width 164 height 37
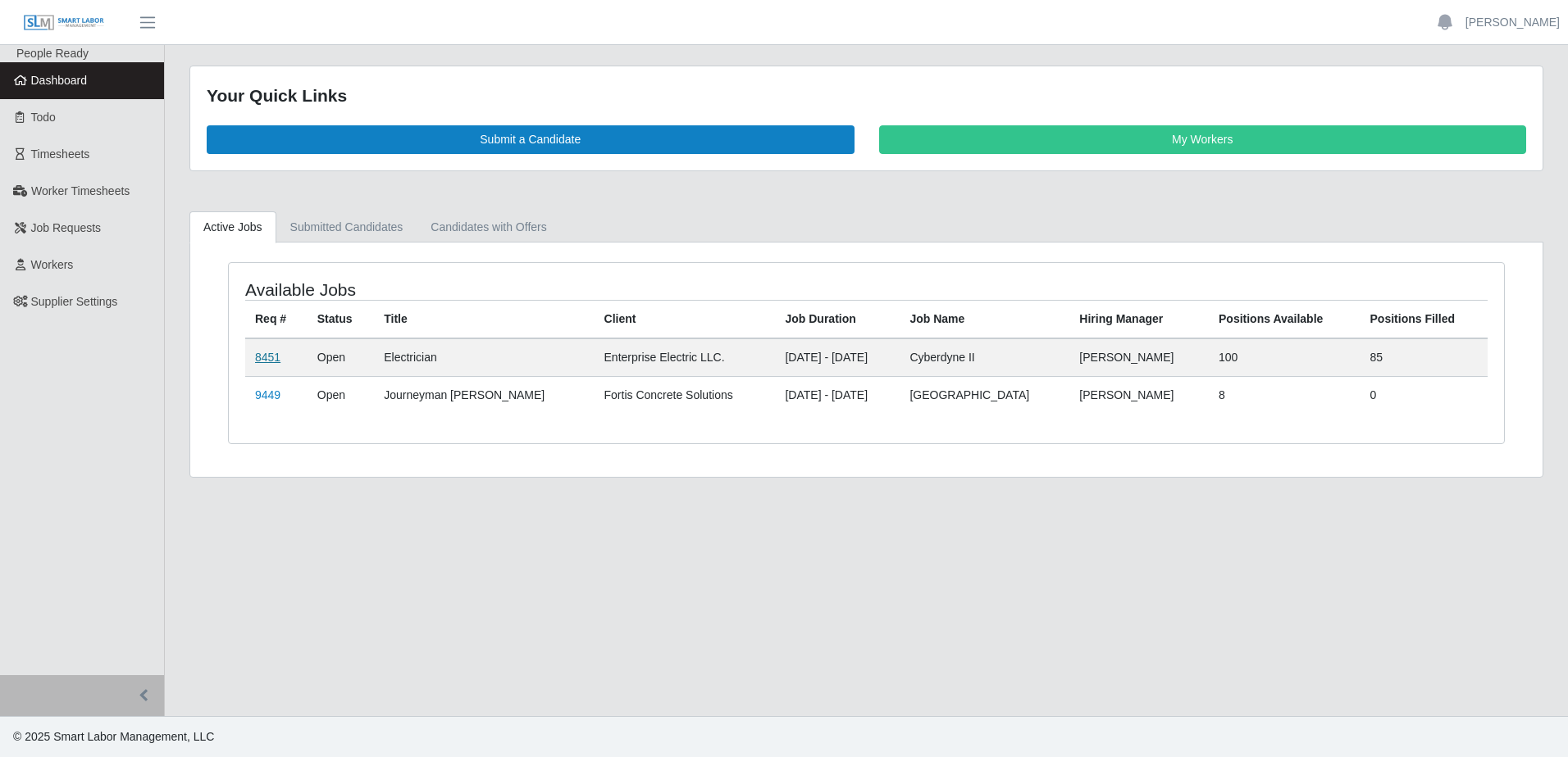
click at [270, 360] on link "8451" at bounding box center [268, 357] width 26 height 13
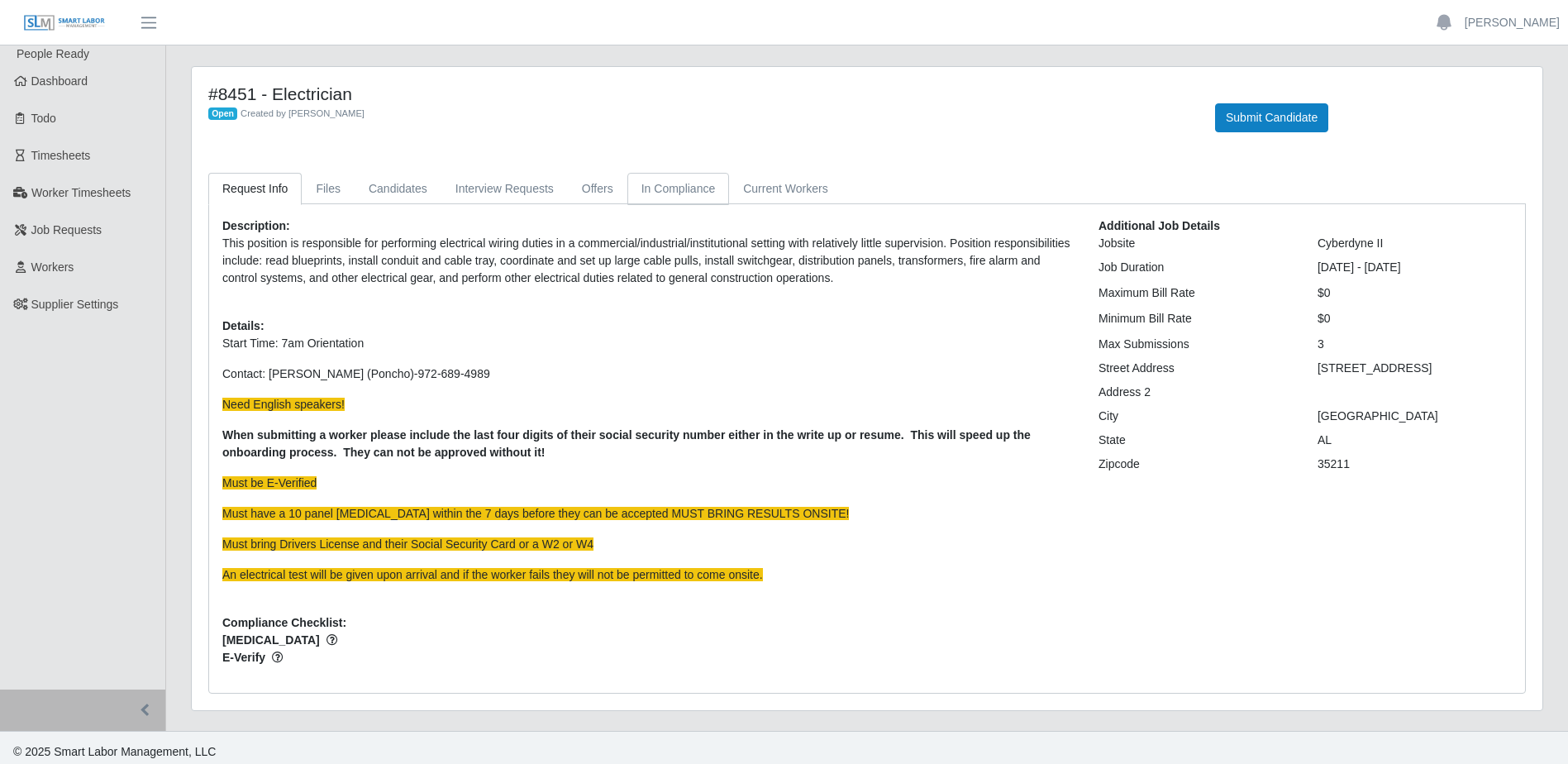
click at [687, 195] on link "In Compliance" at bounding box center [678, 189] width 103 height 32
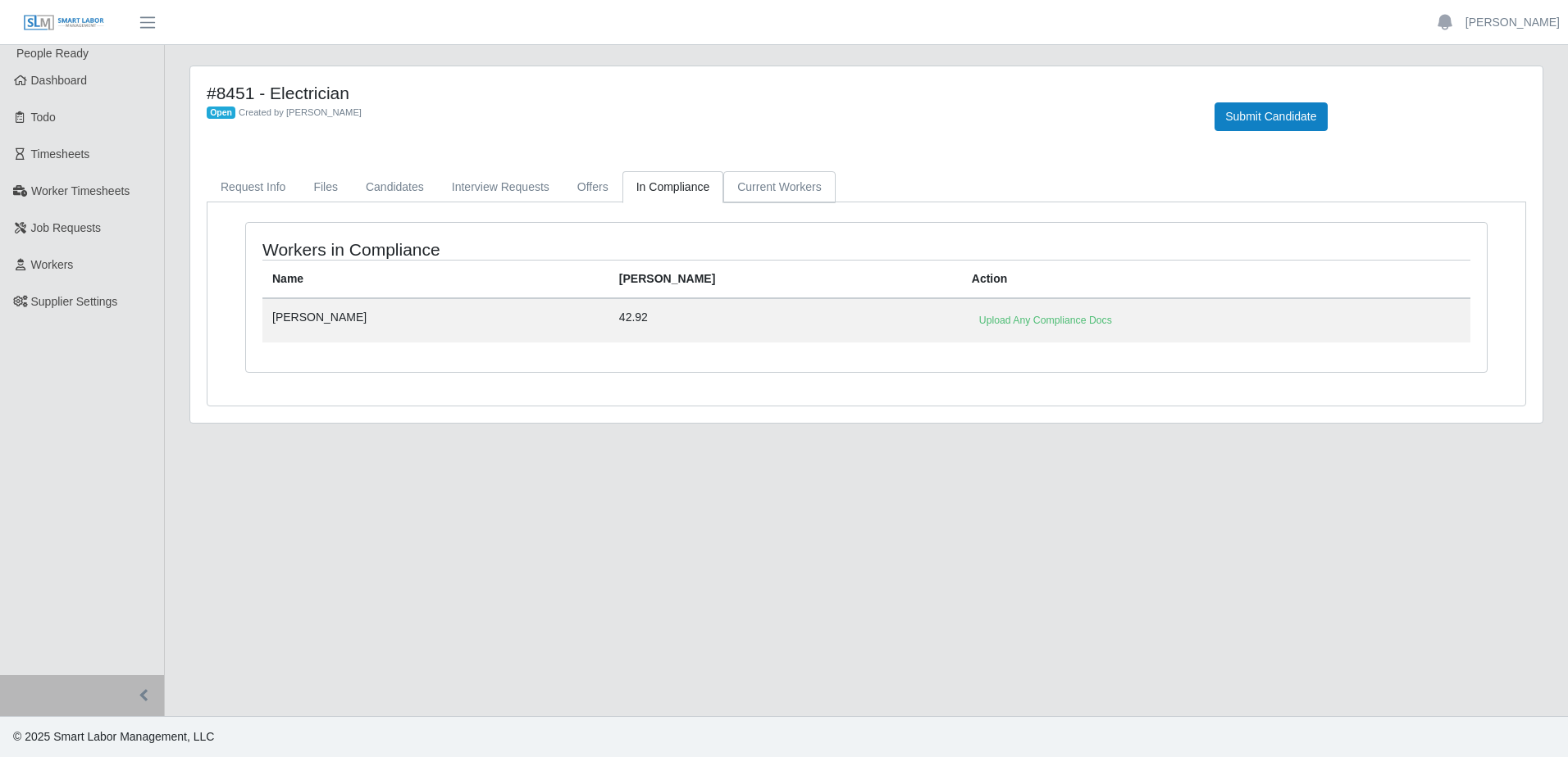
drag, startPoint x: 774, startPoint y: 185, endPoint x: 765, endPoint y: 187, distance: 9.2
click at [772, 184] on link "Current Workers" at bounding box center [778, 187] width 111 height 32
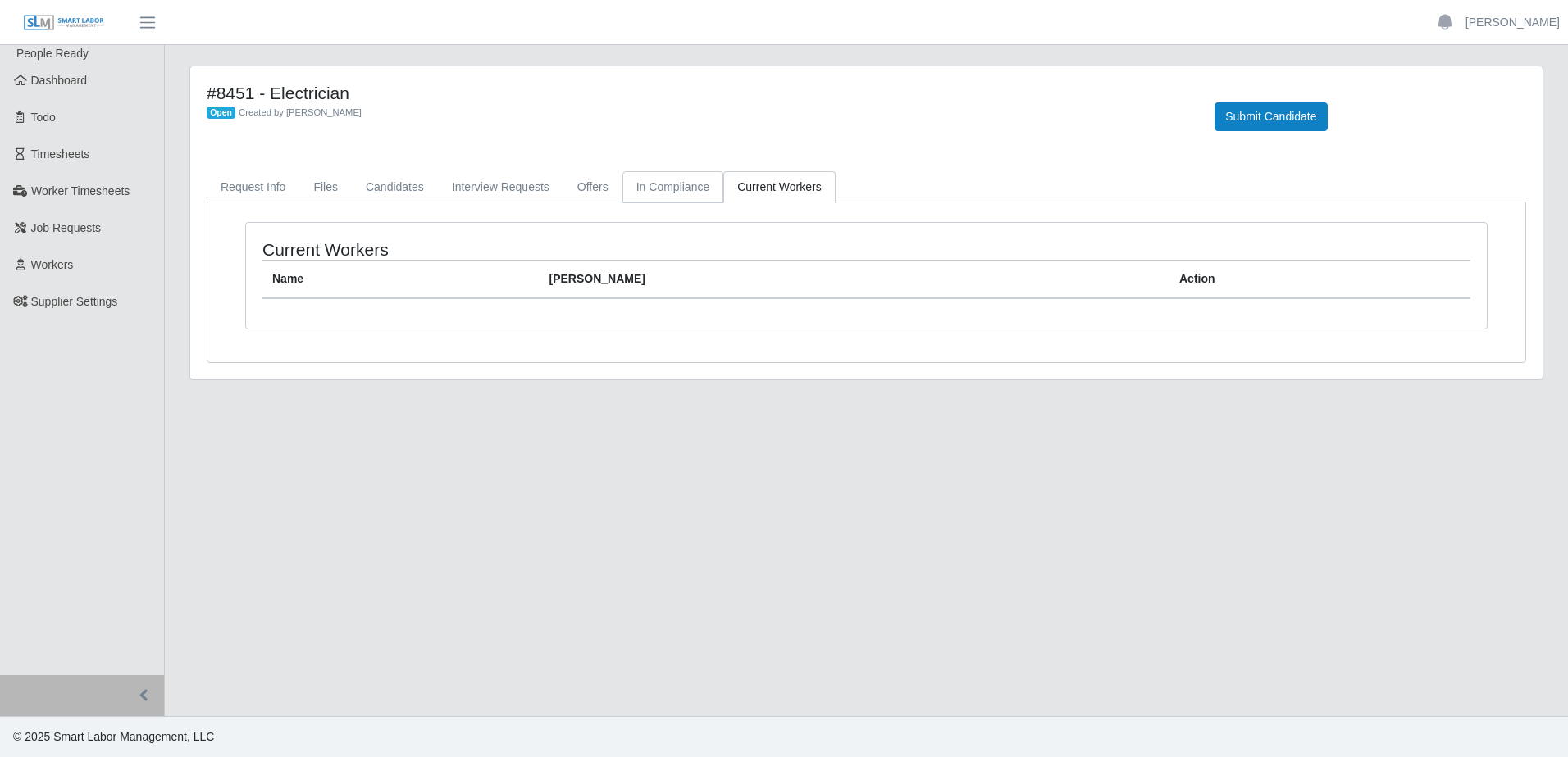
click at [666, 189] on link "In Compliance" at bounding box center [673, 187] width 102 height 32
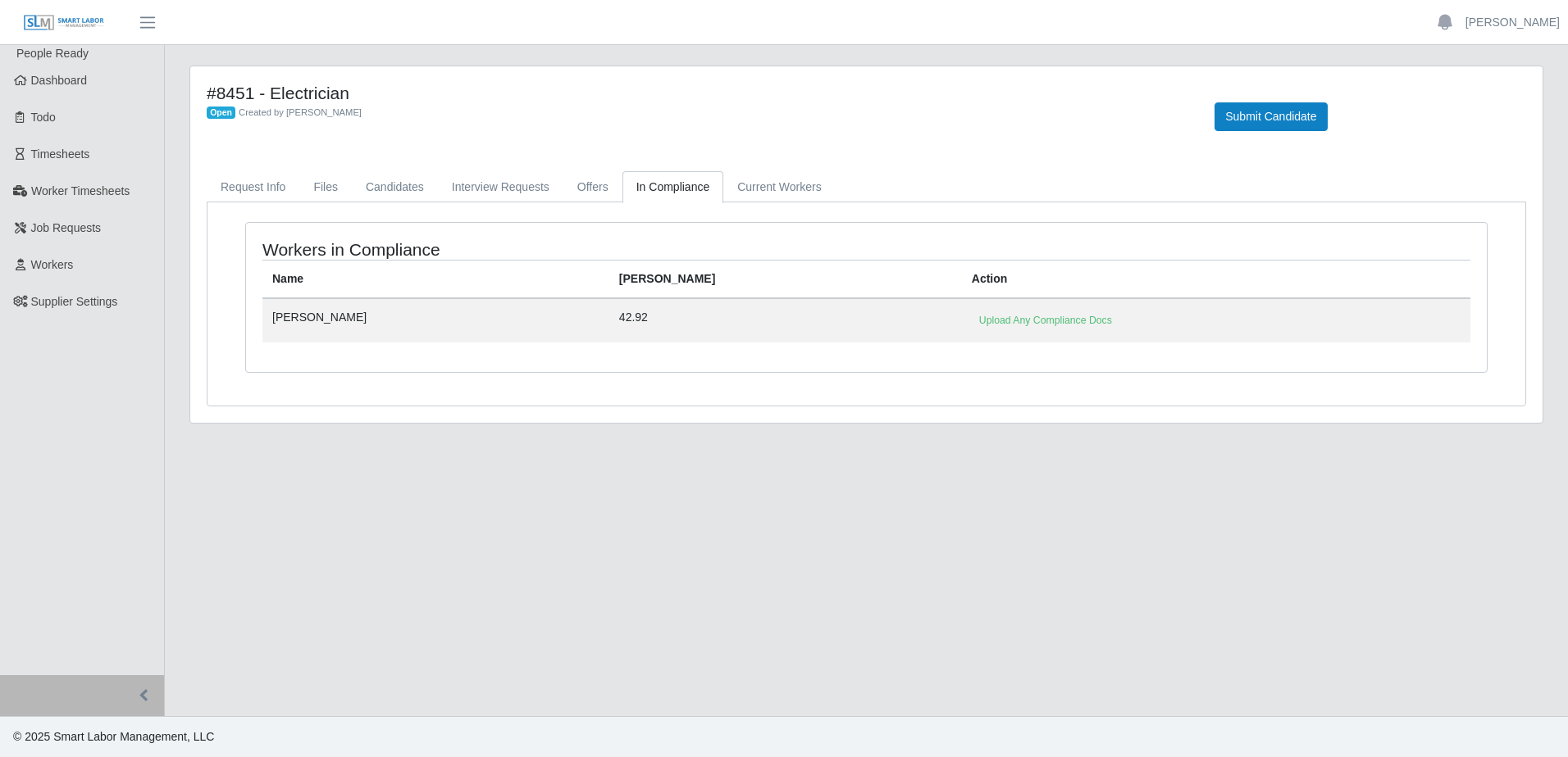
click at [342, 319] on td "[PERSON_NAME]" at bounding box center [436, 319] width 347 height 43
drag, startPoint x: 394, startPoint y: 193, endPoint x: 406, endPoint y: 191, distance: 12.2
click at [395, 195] on link "Candidates" at bounding box center [395, 187] width 86 height 32
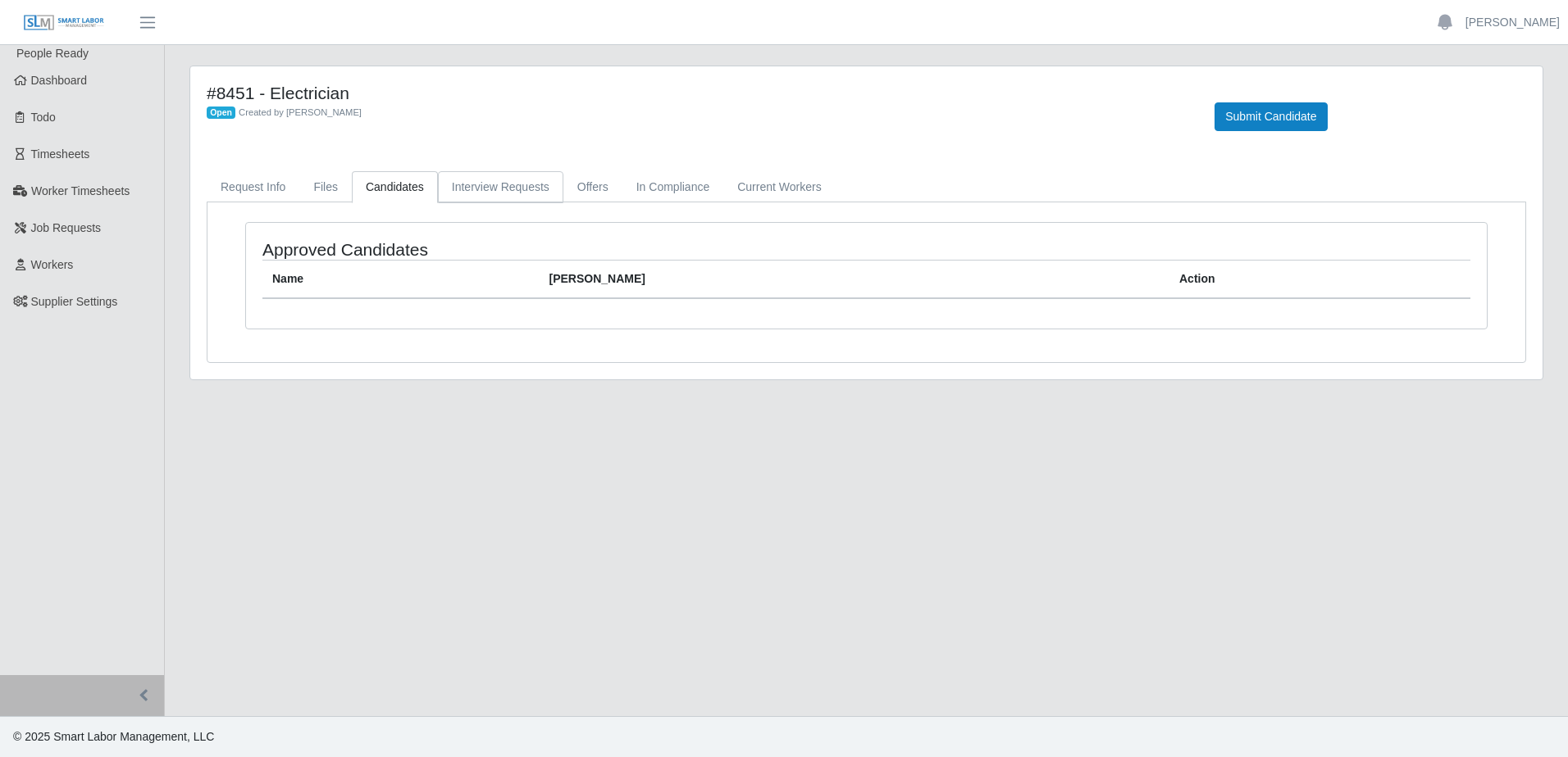
click at [481, 189] on link "Interview Requests" at bounding box center [500, 187] width 126 height 32
click at [595, 192] on link "Offers" at bounding box center [593, 187] width 59 height 32
click at [254, 188] on link "Request Info" at bounding box center [252, 187] width 93 height 32
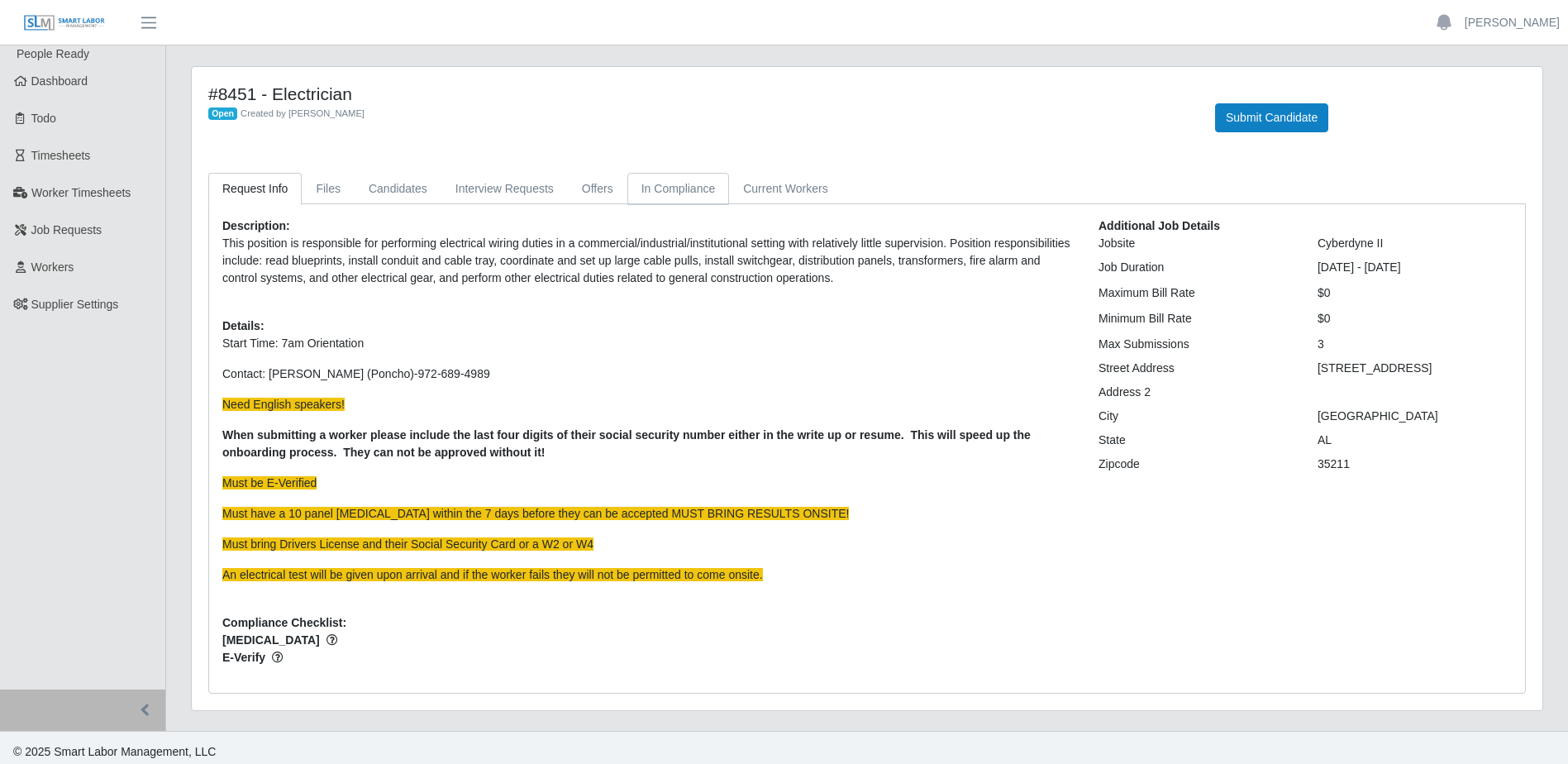
click at [685, 195] on link "In Compliance" at bounding box center [678, 189] width 103 height 32
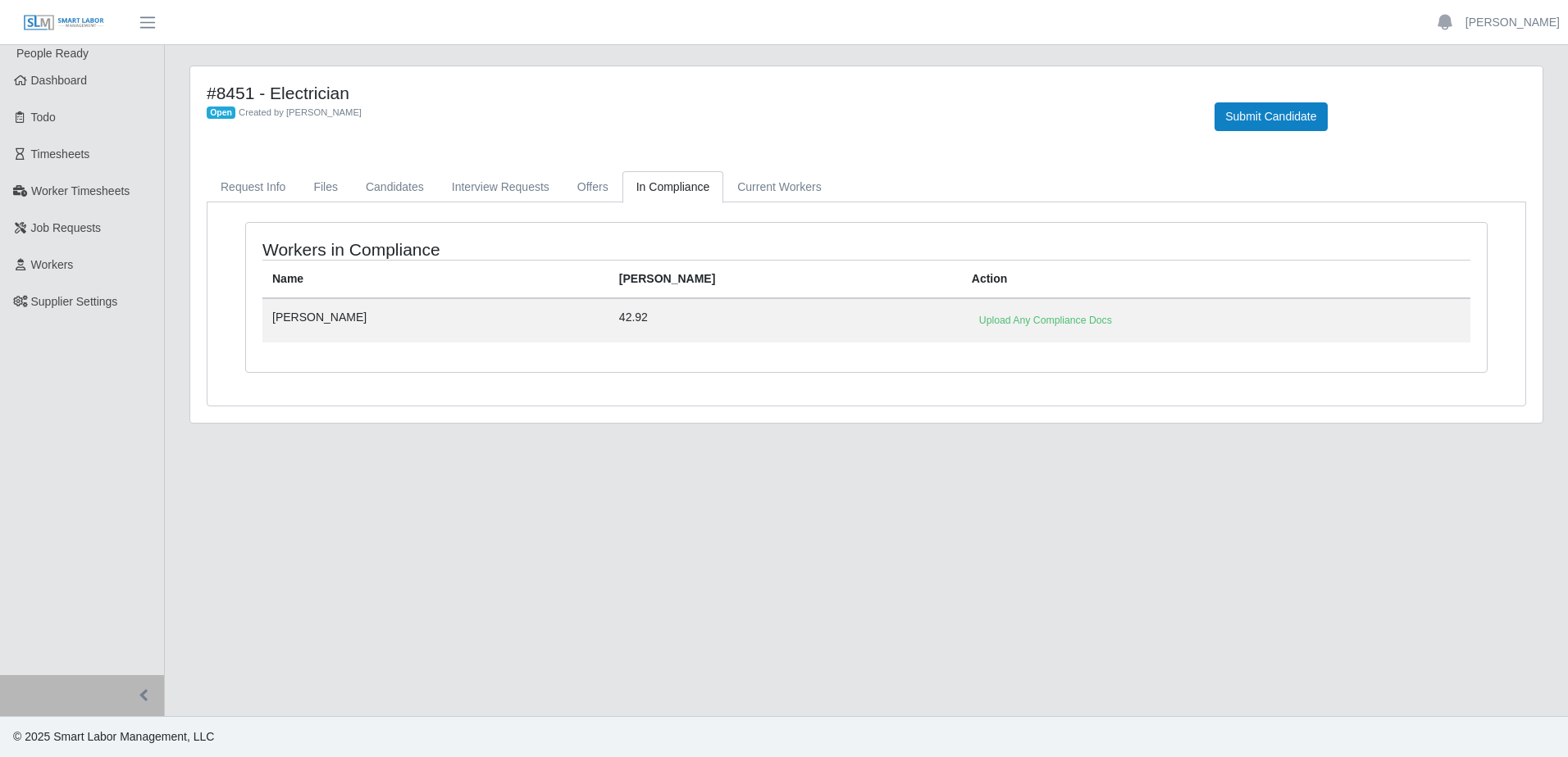
click at [326, 316] on td "Jeffery Thomas" at bounding box center [436, 319] width 347 height 43
click at [971, 318] on link "Upload Any Compliance Docs" at bounding box center [1045, 320] width 148 height 23
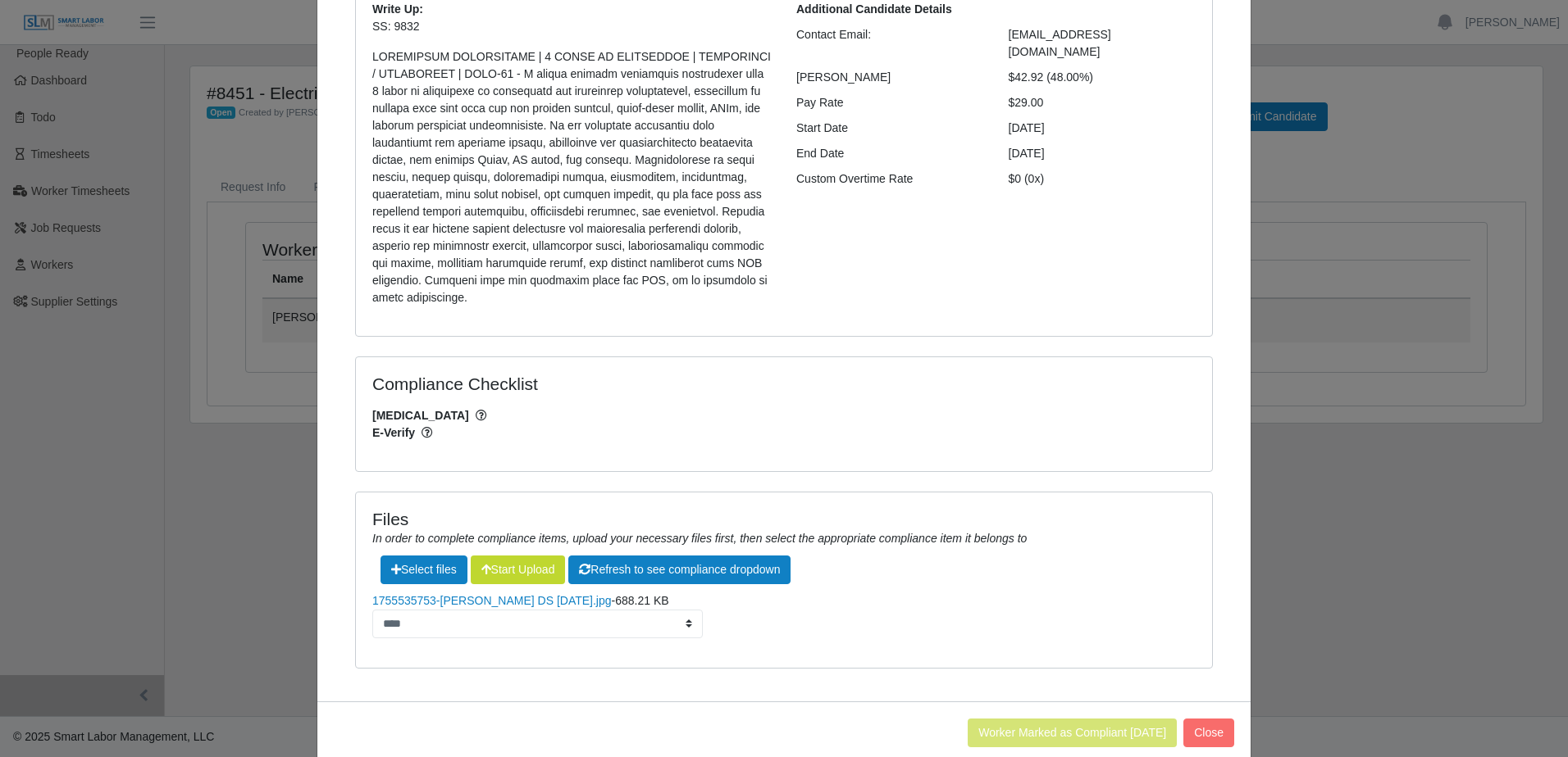
scroll to position [212, 0]
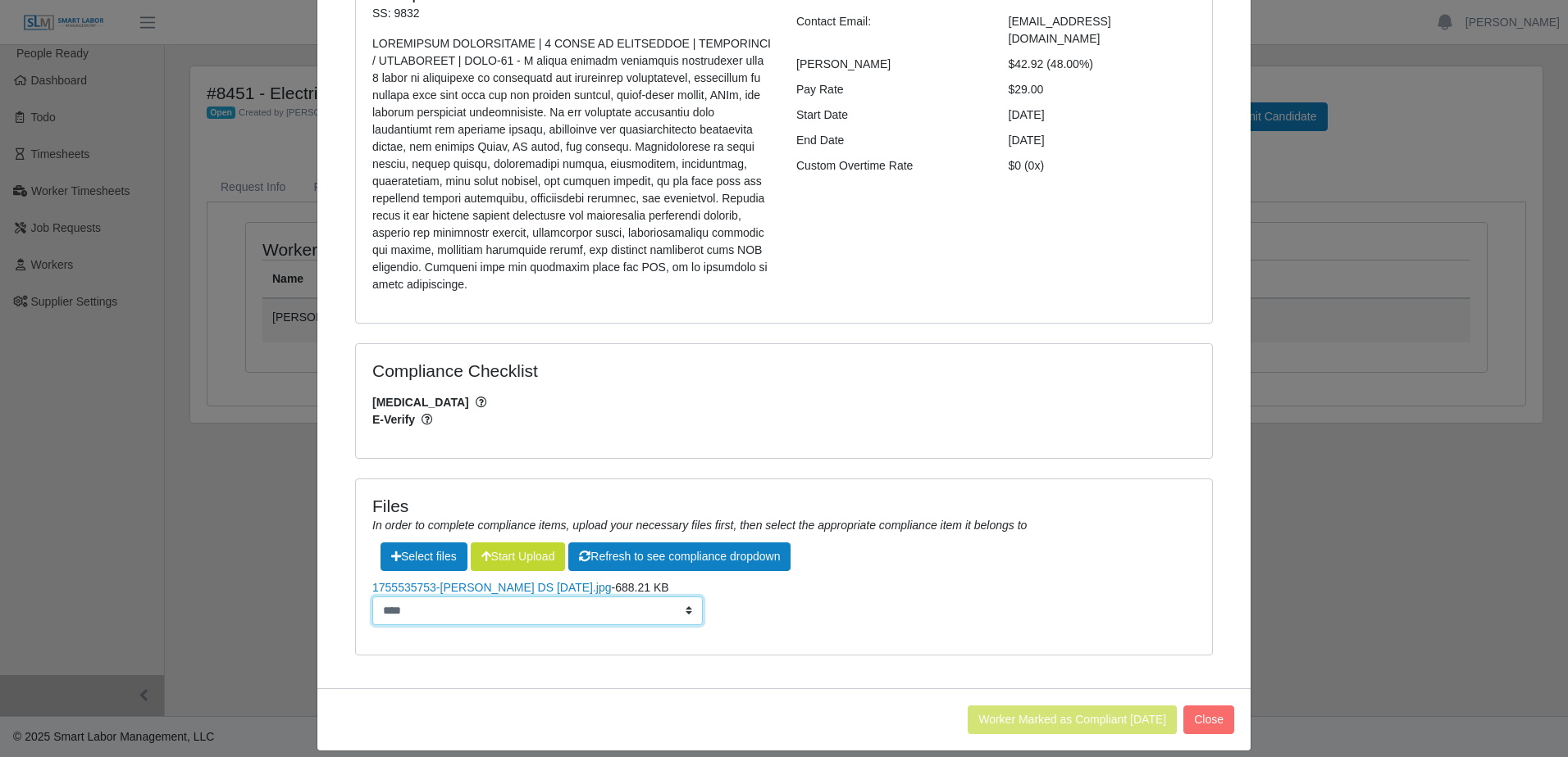
click at [668, 596] on select "**********" at bounding box center [538, 610] width 330 height 28
select select "**********"
click at [373, 596] on select "**********" at bounding box center [538, 610] width 330 height 28
click at [1080, 718] on div "Worker Marked as Compliant 08/18/2025 Close" at bounding box center [784, 719] width 933 height 62
click at [701, 542] on button "Refresh to see compliance dropdown" at bounding box center [679, 556] width 222 height 28
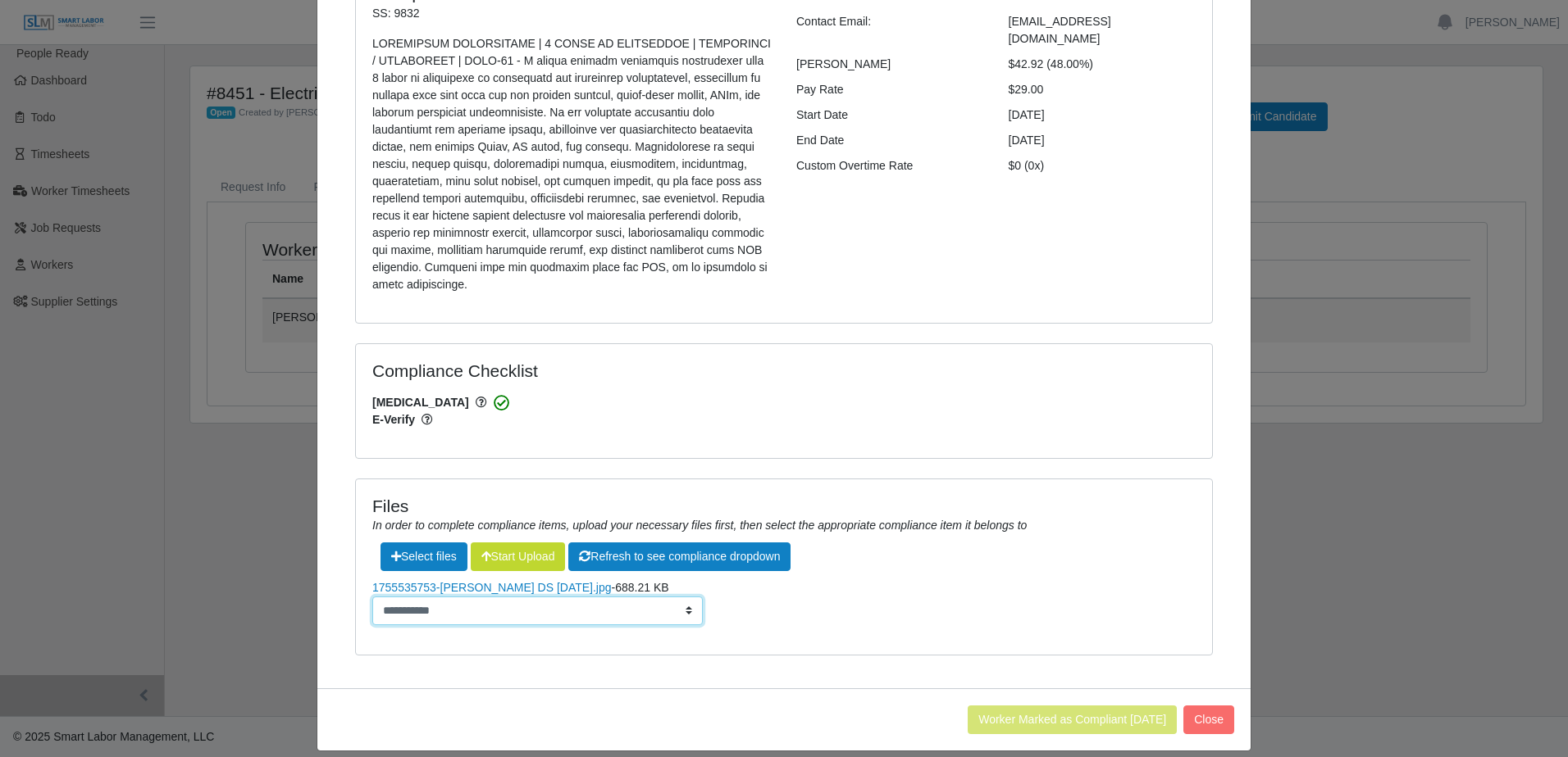
click at [641, 596] on select "**********" at bounding box center [538, 610] width 330 height 28
click at [598, 596] on select "**********" at bounding box center [538, 610] width 330 height 28
click at [836, 620] on div "**********" at bounding box center [784, 567] width 856 height 174
click at [1215, 711] on button "Close" at bounding box center [1208, 719] width 50 height 28
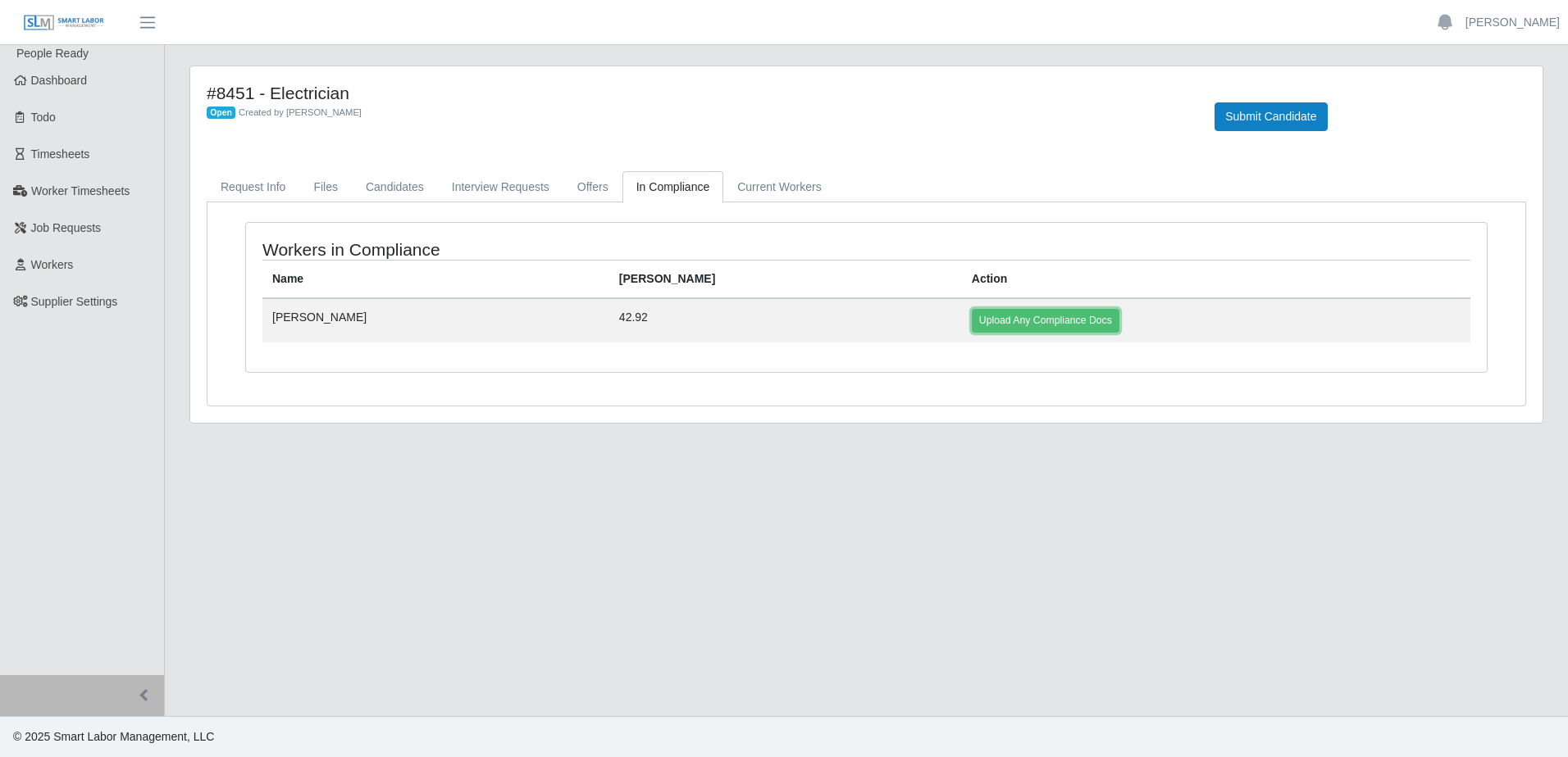
click at [971, 316] on link "Upload Any Compliance Docs" at bounding box center [1045, 320] width 148 height 23
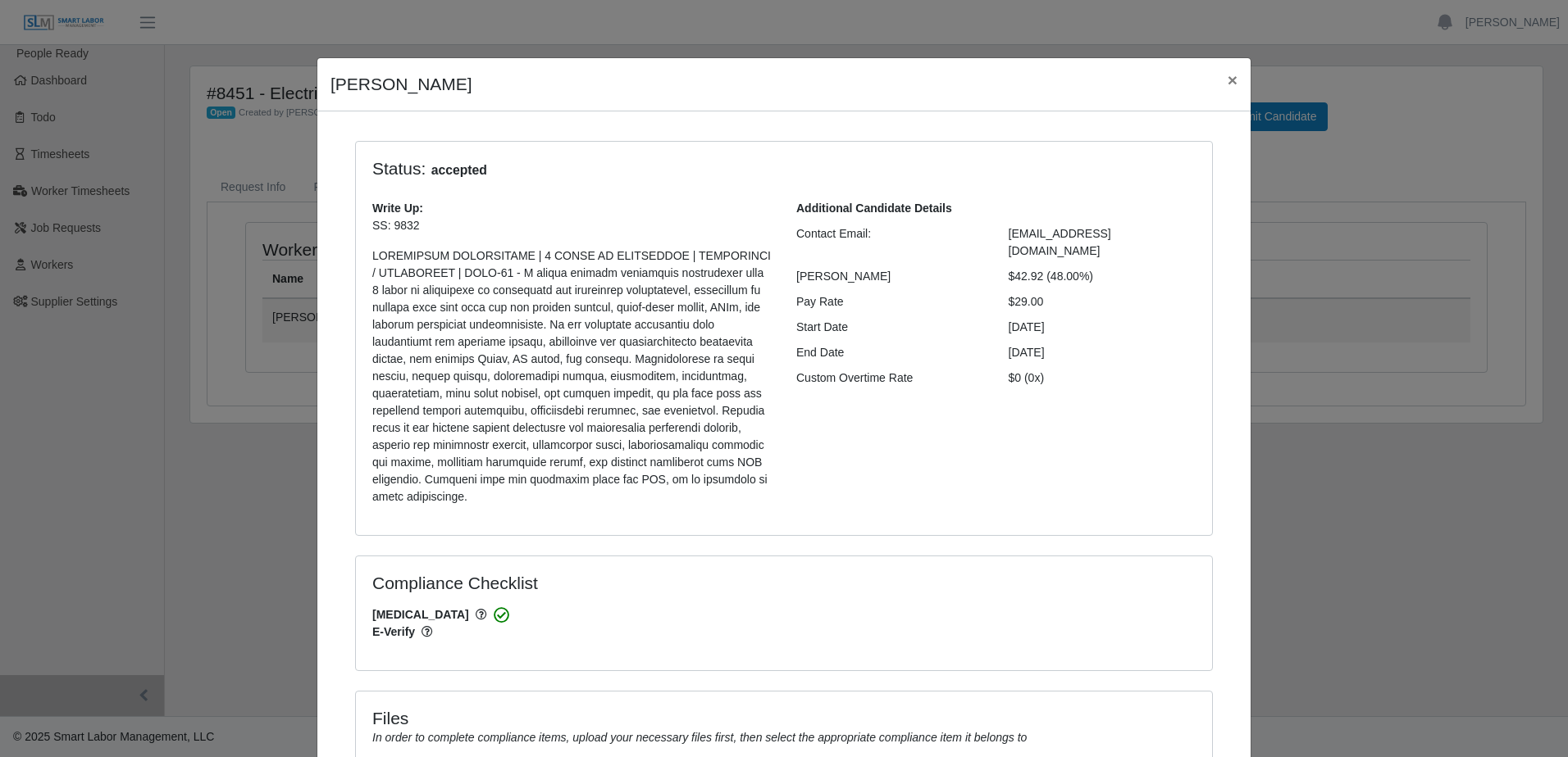
select select "**********"
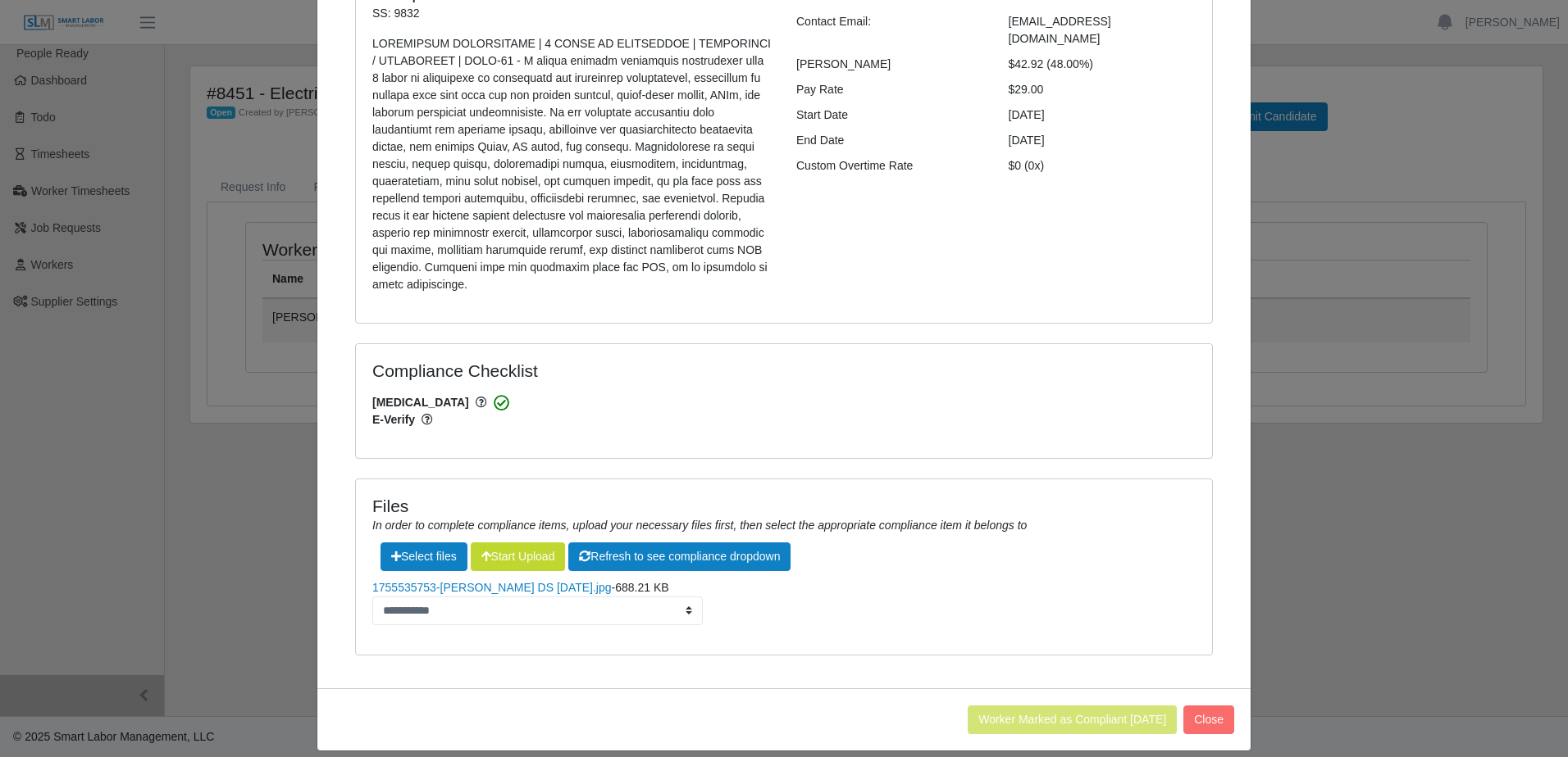
drag, startPoint x: 1021, startPoint y: 583, endPoint x: 991, endPoint y: 582, distance: 30.0
click at [1021, 429] on li "**********" at bounding box center [784, 419] width 823 height 17
click at [1088, 718] on div "Worker Marked as Compliant 08/18/2025 Close" at bounding box center [784, 719] width 933 height 62
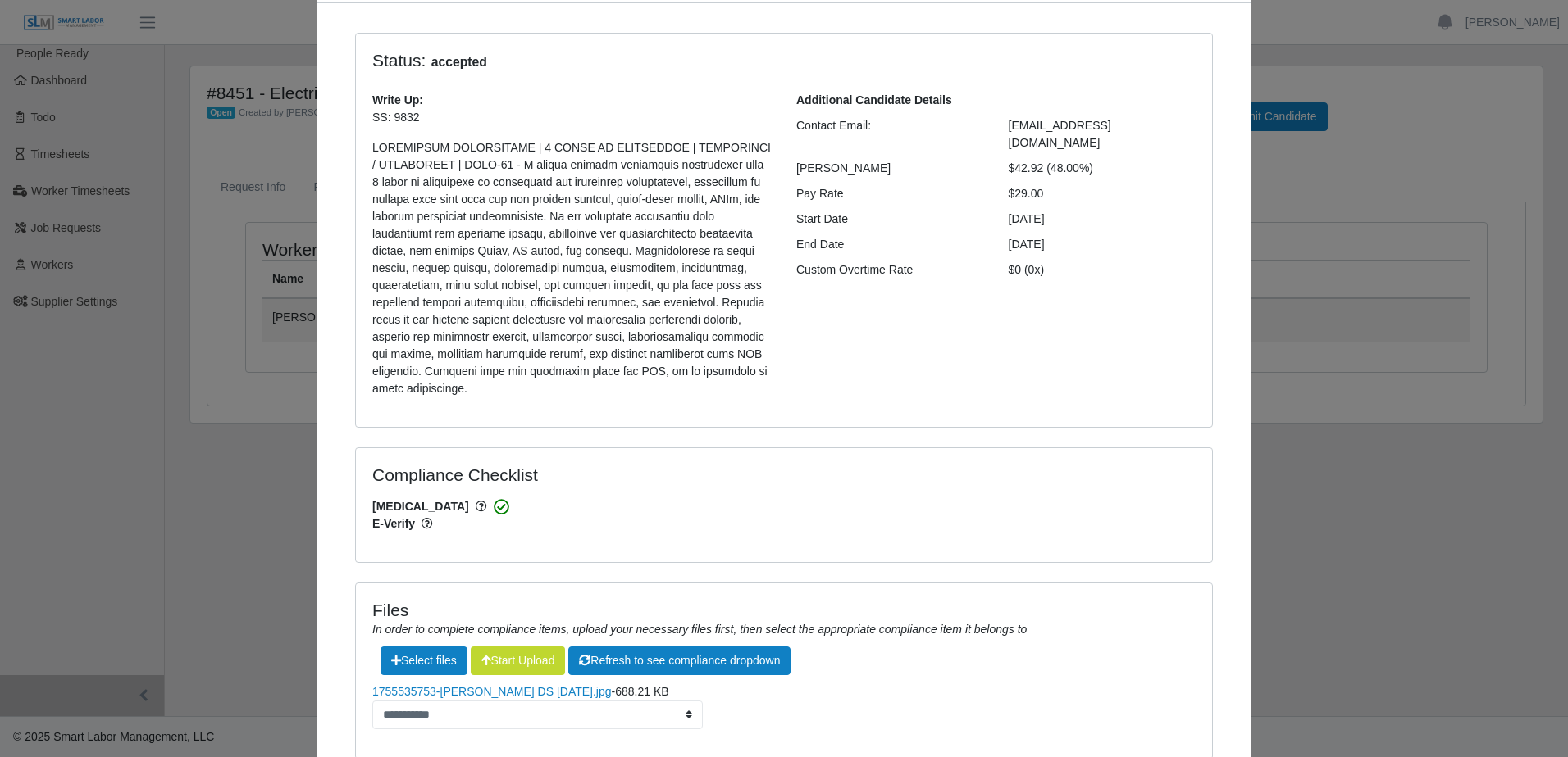
scroll to position [0, 0]
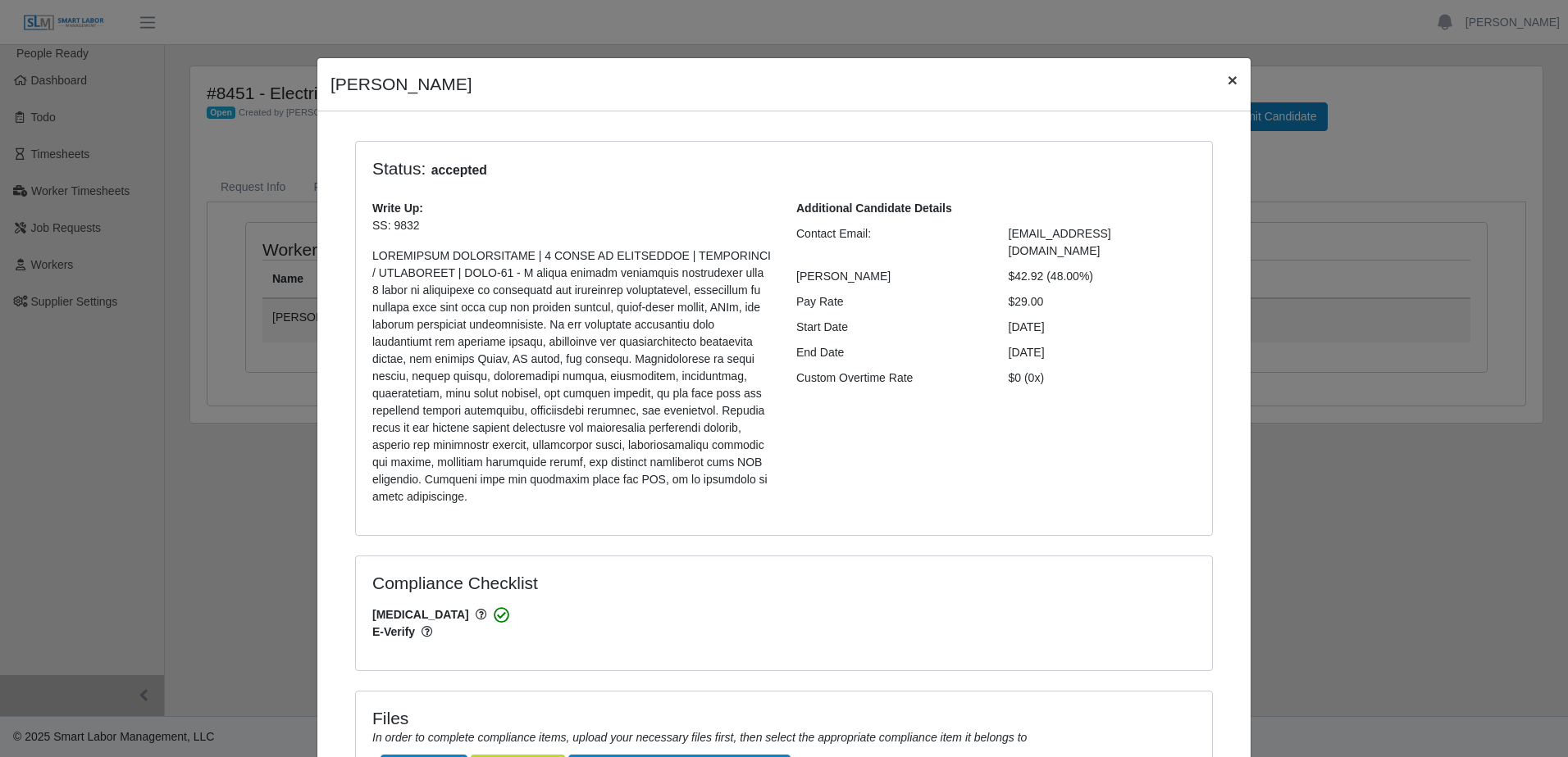
click at [1227, 82] on span "×" at bounding box center [1232, 80] width 10 height 19
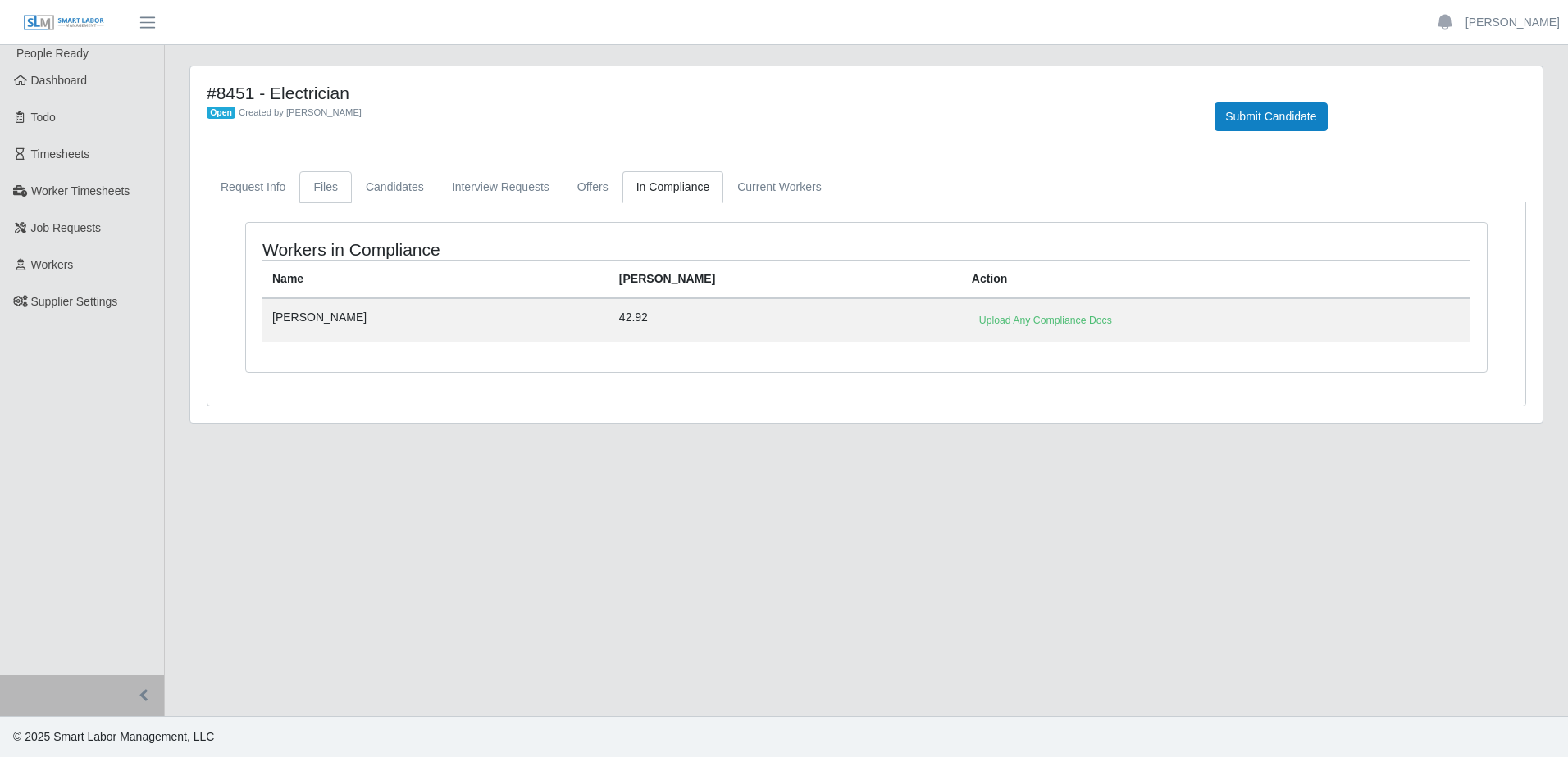
click at [326, 181] on link "Files" at bounding box center [325, 187] width 52 height 32
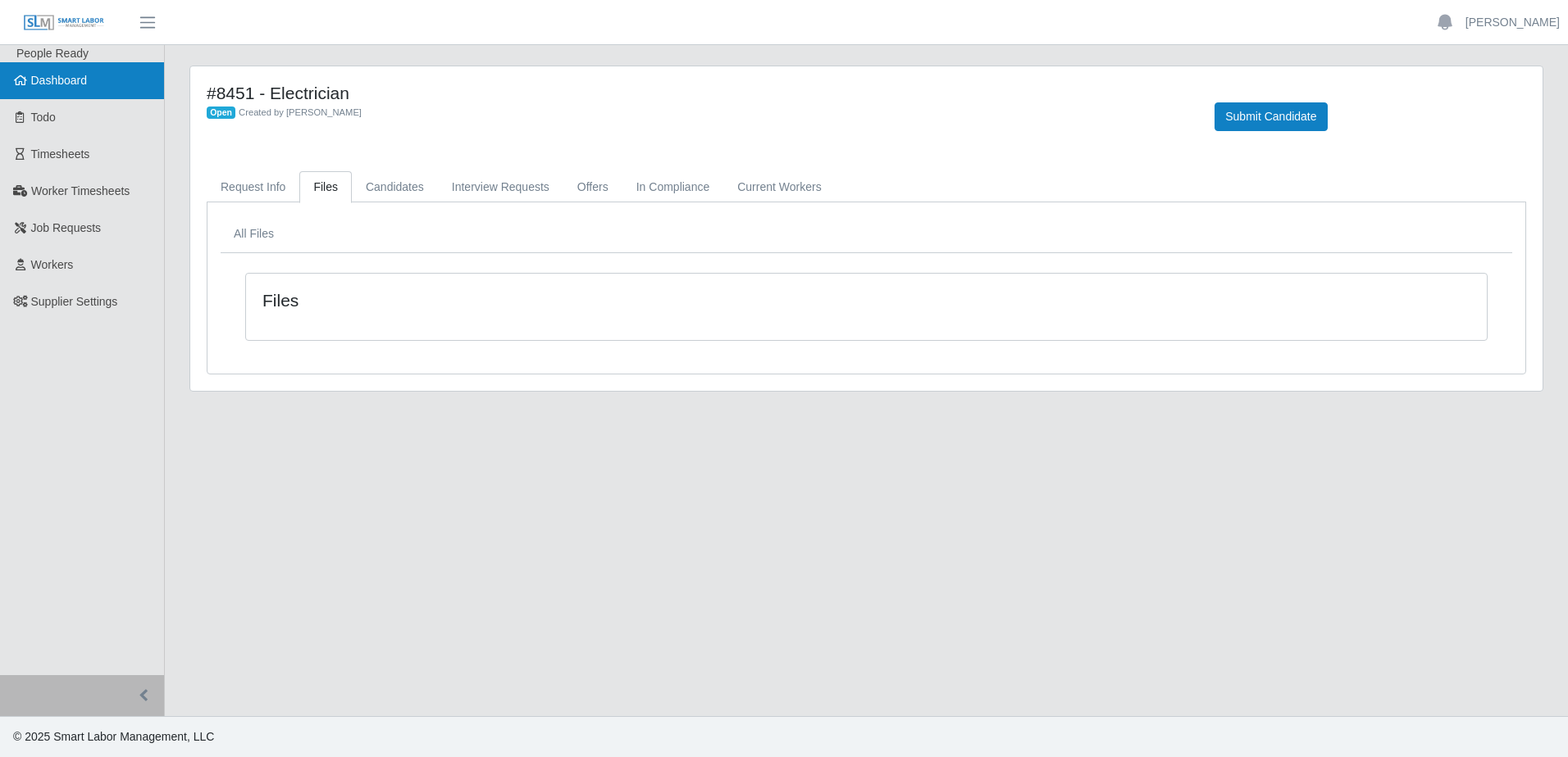
click at [85, 80] on span "Dashboard" at bounding box center [60, 80] width 57 height 13
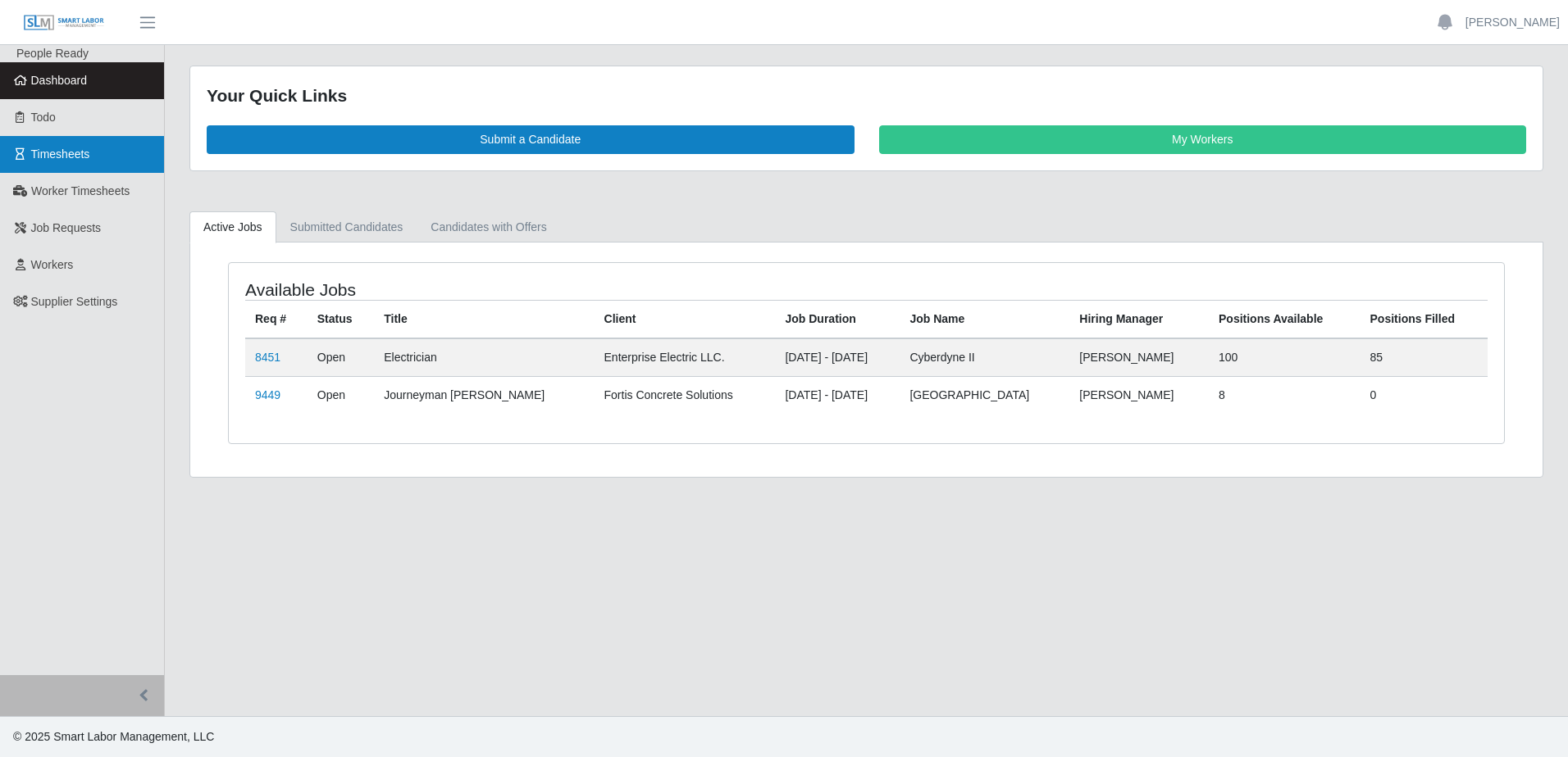
click at [83, 165] on link "Timesheets" at bounding box center [82, 154] width 164 height 37
